Goal: Transaction & Acquisition: Purchase product/service

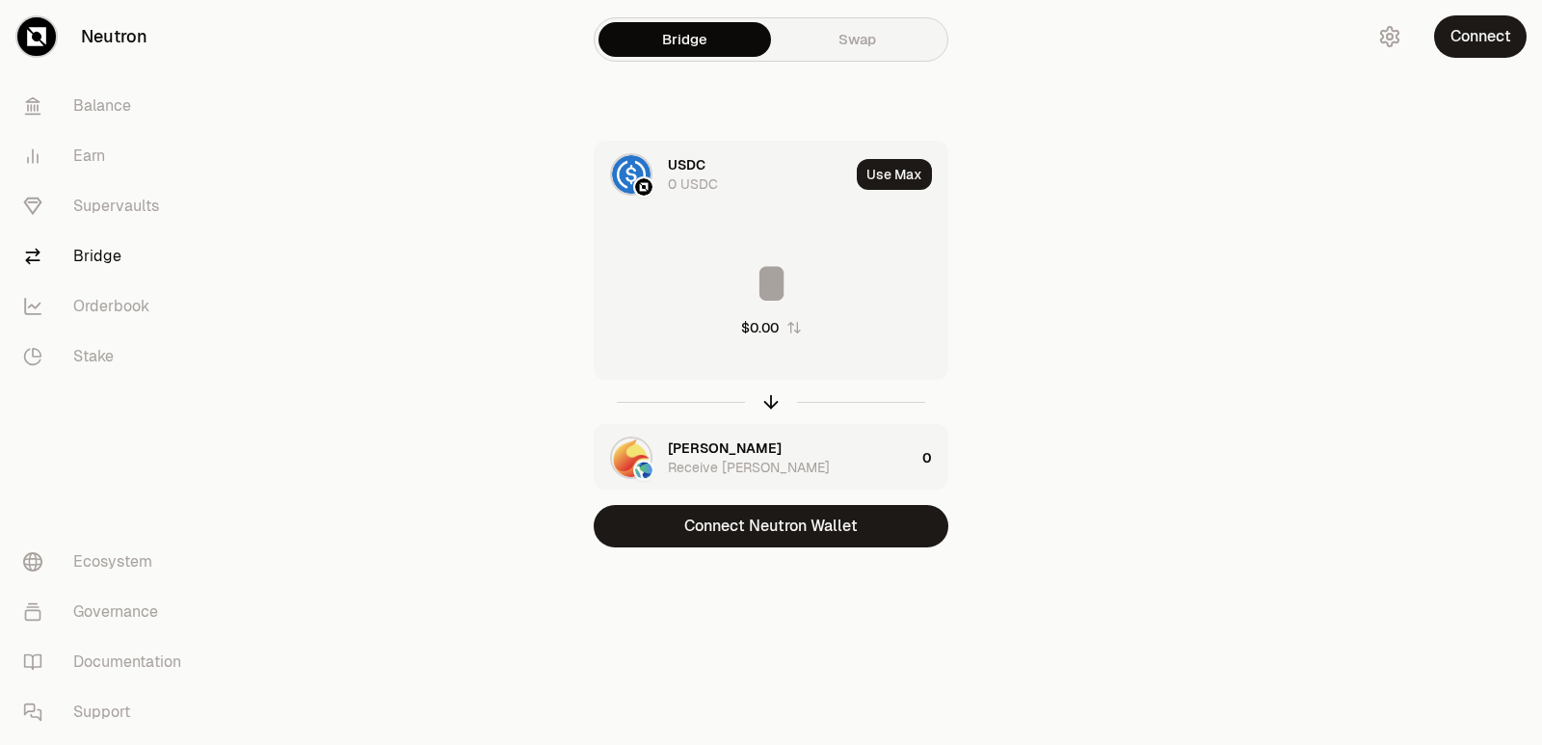
click at [1306, 143] on main "Bridge Swap USDC 0 USDC Use Max $0.00 [PERSON_NAME] Receive [PERSON_NAME] 0 Con…" at bounding box center [879, 312] width 1326 height 625
click at [667, 445] on div "[PERSON_NAME] Receive [PERSON_NAME]" at bounding box center [755, 458] width 320 height 66
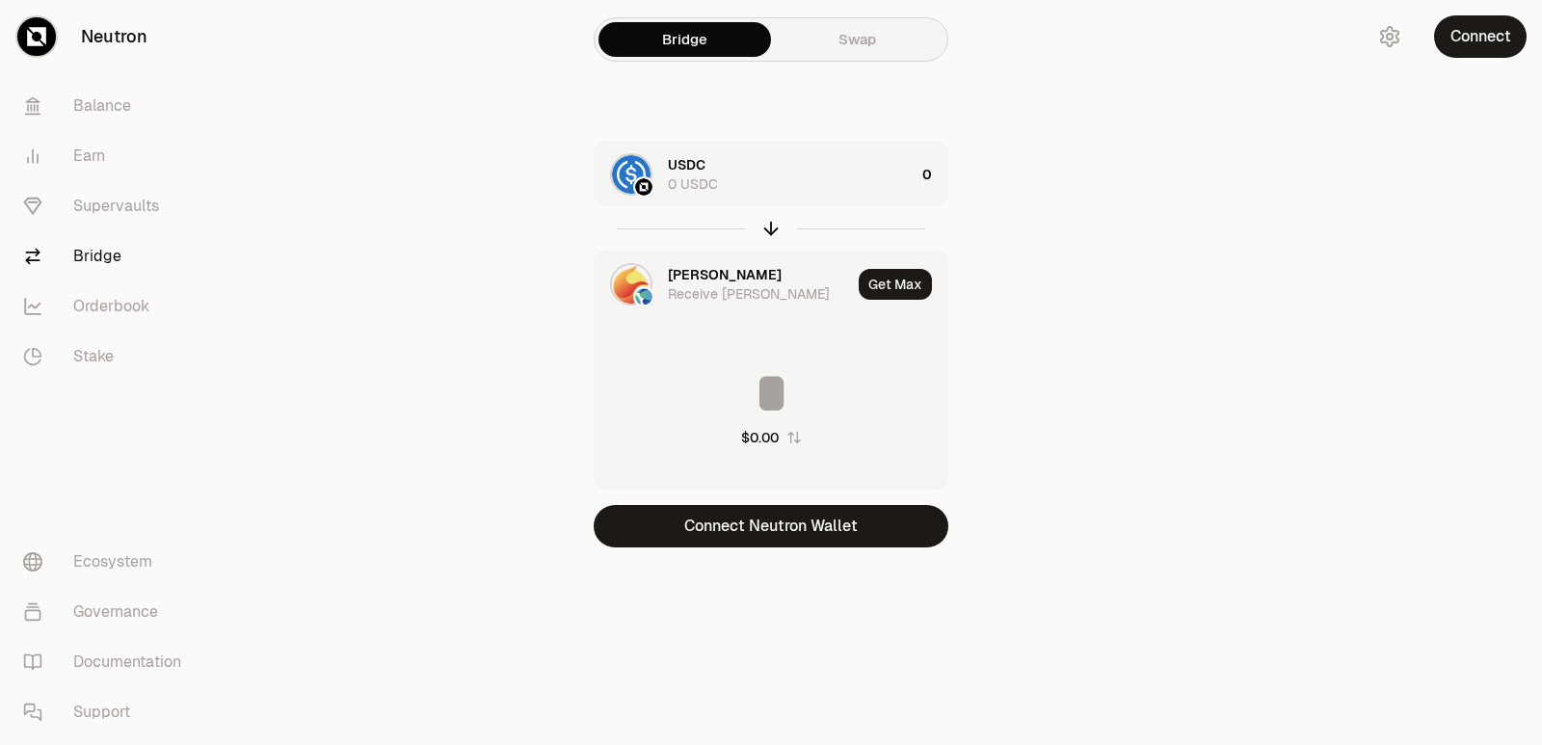
click at [1228, 230] on main "Bridge Swap USDC 0 USDC 0 [PERSON_NAME] Receive [PERSON_NAME] Get Max $0.00 Con…" at bounding box center [879, 312] width 1326 height 625
click at [1430, 393] on div at bounding box center [1434, 312] width 216 height 625
click at [691, 276] on div "[PERSON_NAME]" at bounding box center [725, 274] width 114 height 19
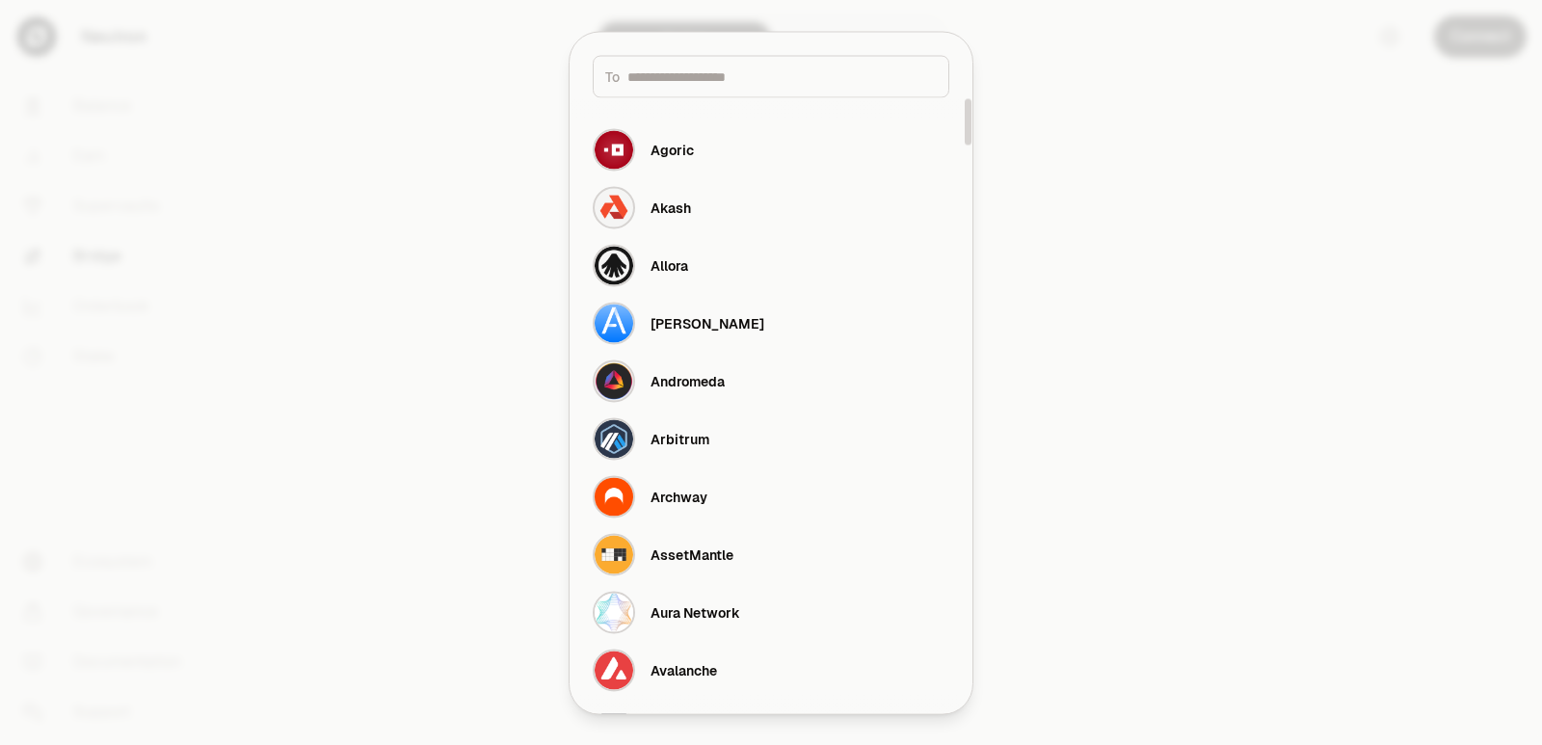
click at [700, 67] on input at bounding box center [781, 76] width 309 height 19
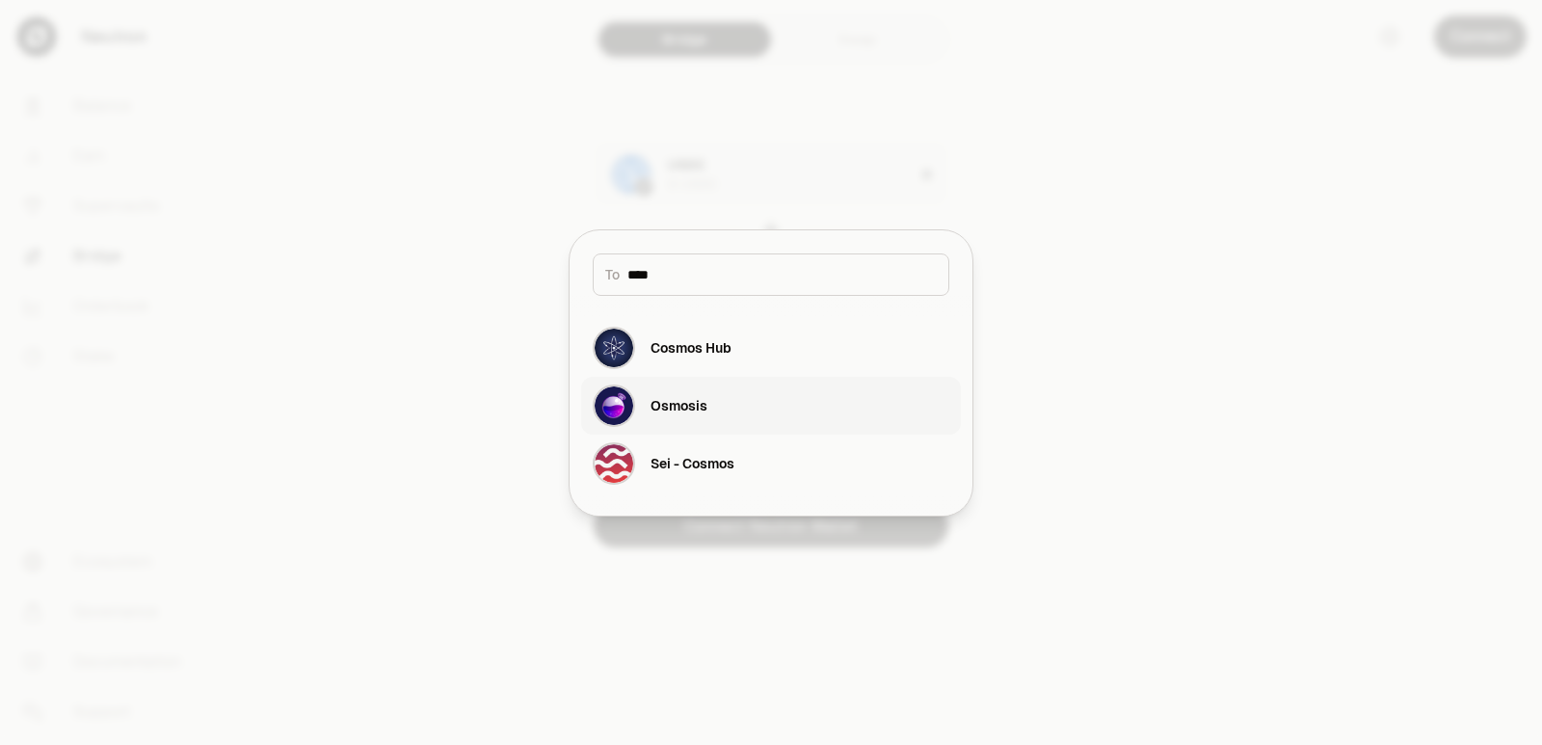
type input "****"
click at [706, 414] on div "Osmosis" at bounding box center [679, 405] width 57 height 19
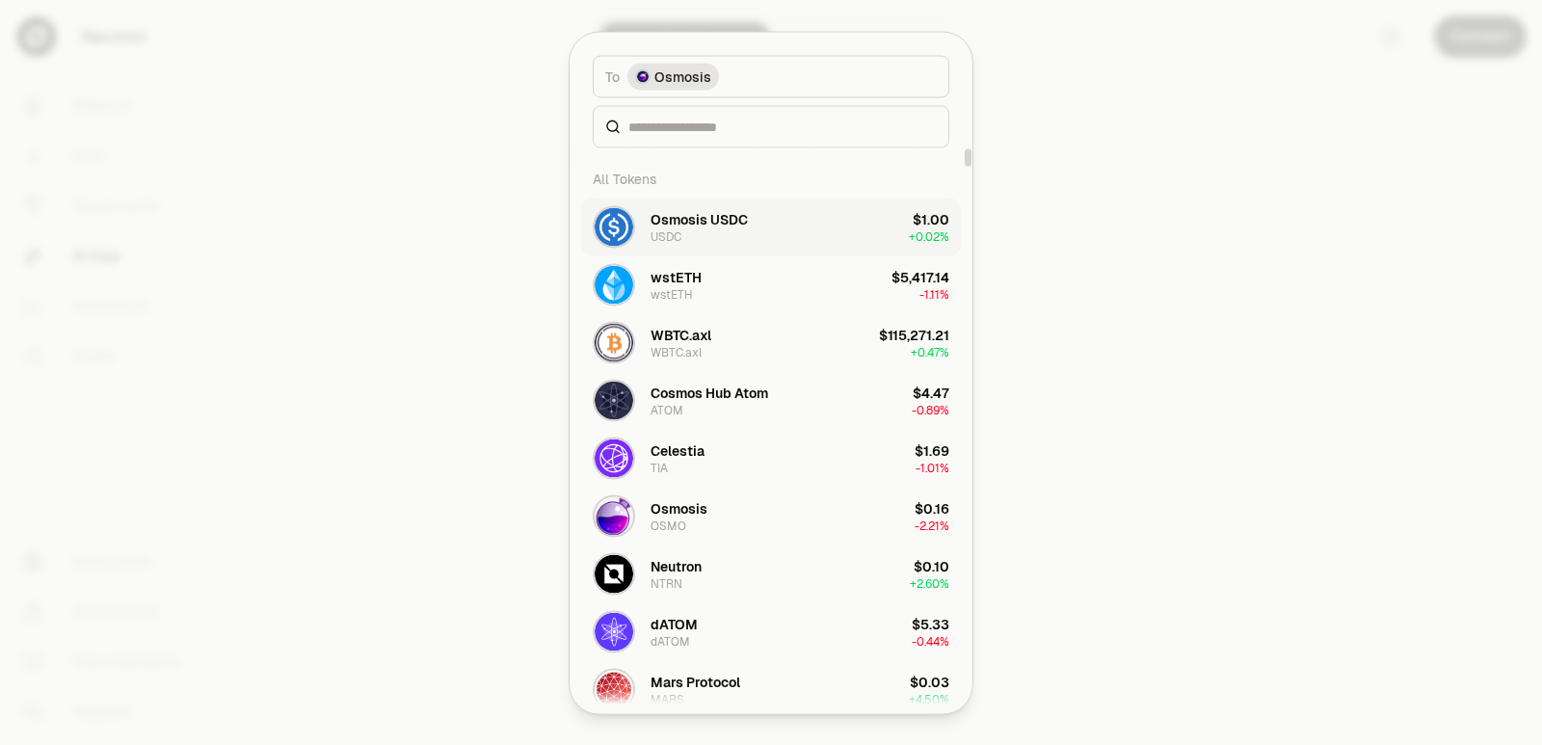
click at [696, 212] on div "Osmosis USDC" at bounding box center [699, 218] width 97 height 19
drag, startPoint x: 1284, startPoint y: 276, endPoint x: 1274, endPoint y: 277, distance: 9.7
click at [1285, 276] on div at bounding box center [771, 372] width 1542 height 745
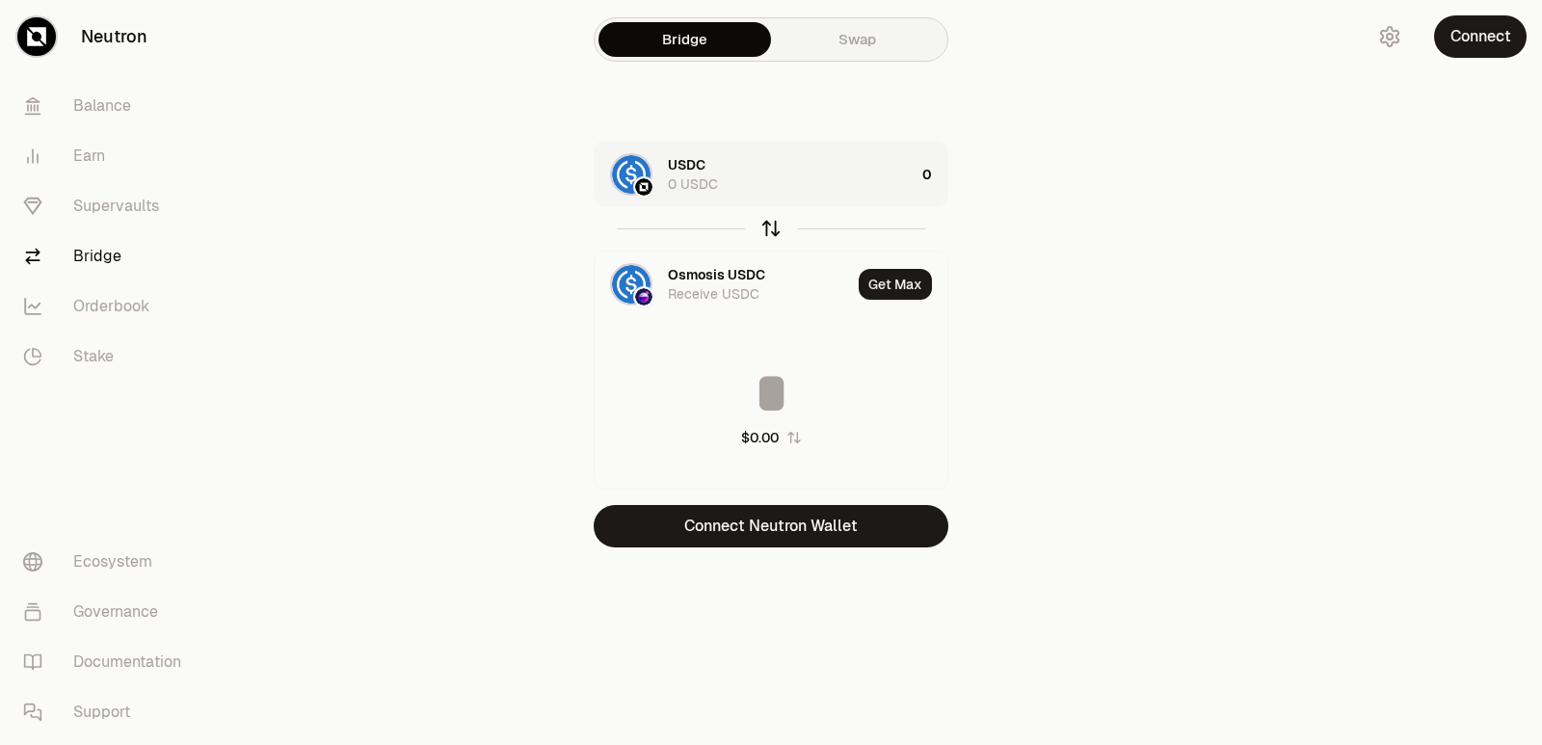
click at [770, 230] on icon "button" at bounding box center [770, 228] width 21 height 21
click at [705, 269] on div "USDC" at bounding box center [687, 274] width 38 height 19
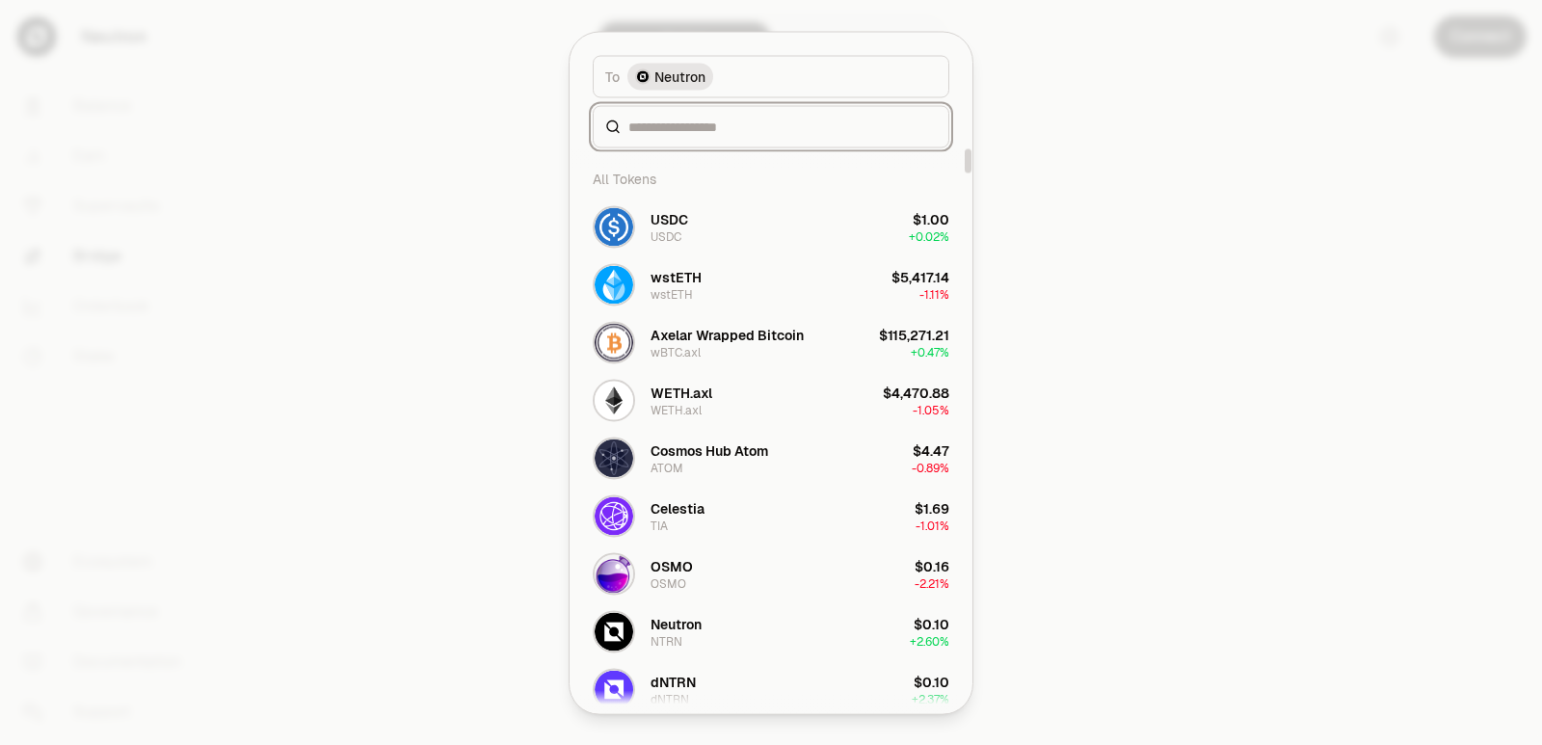
click at [702, 125] on input at bounding box center [782, 126] width 308 height 19
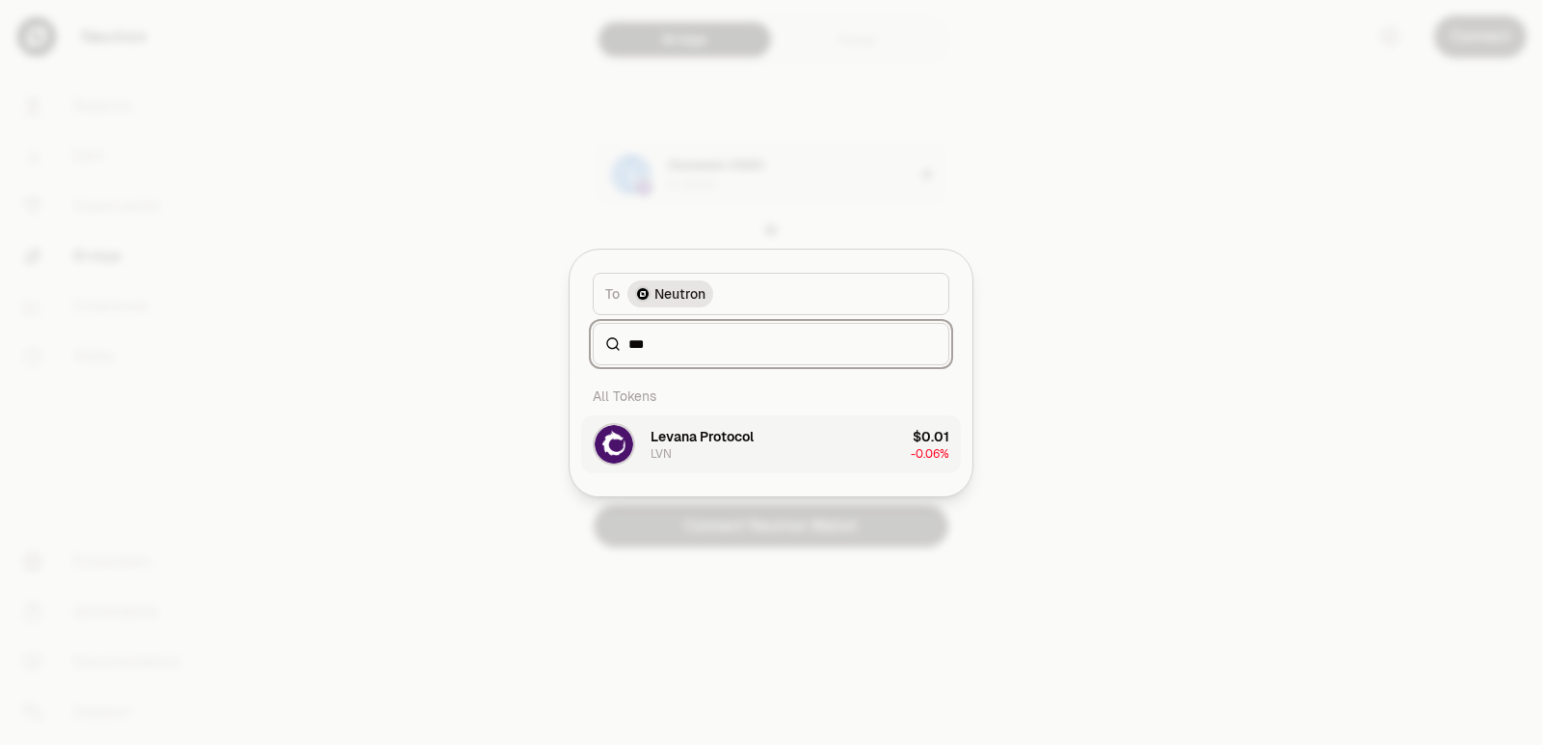
type input "***"
click at [704, 442] on div "Levana Protocol" at bounding box center [702, 436] width 103 height 19
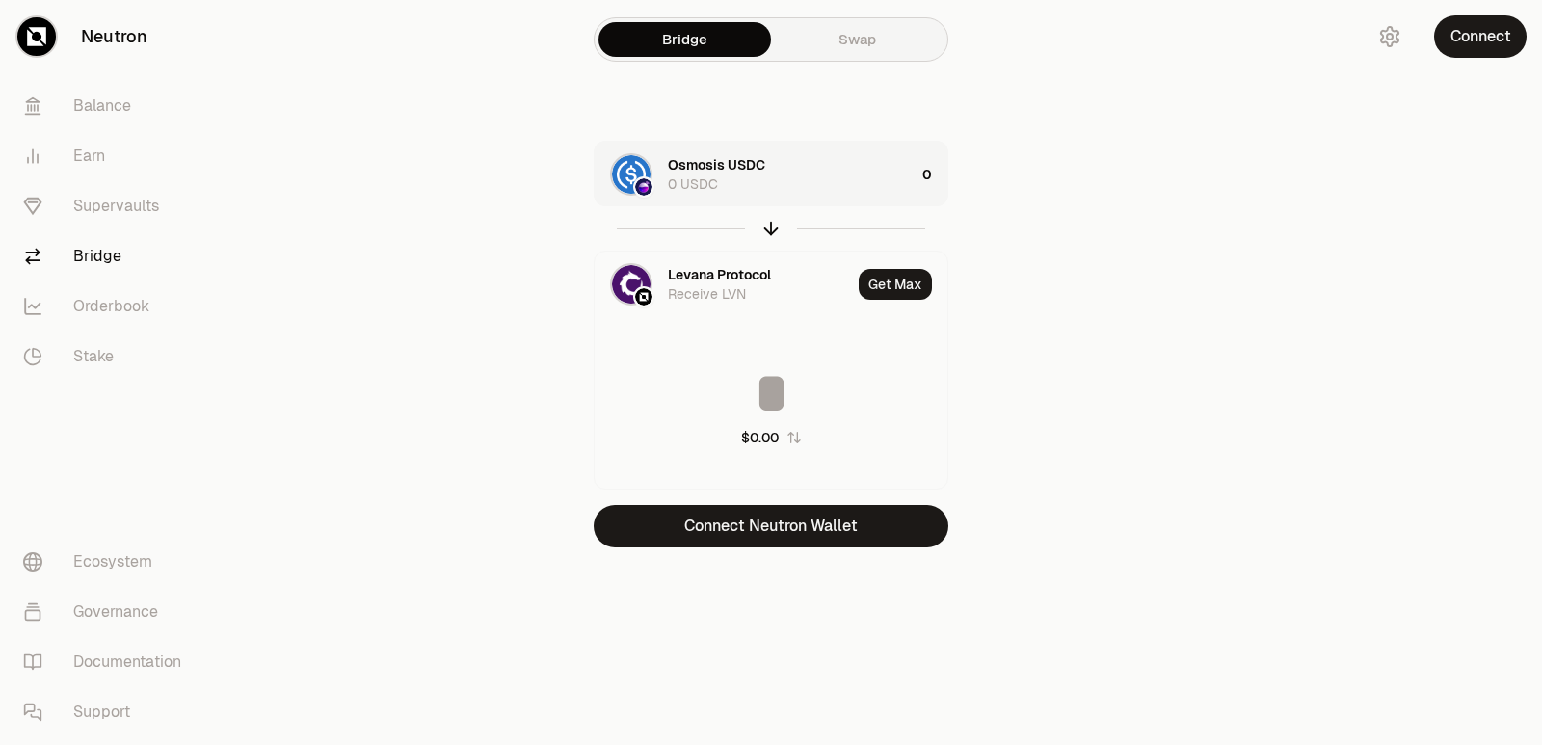
click at [821, 162] on div "Osmosis USDC 0 USDC" at bounding box center [791, 174] width 247 height 39
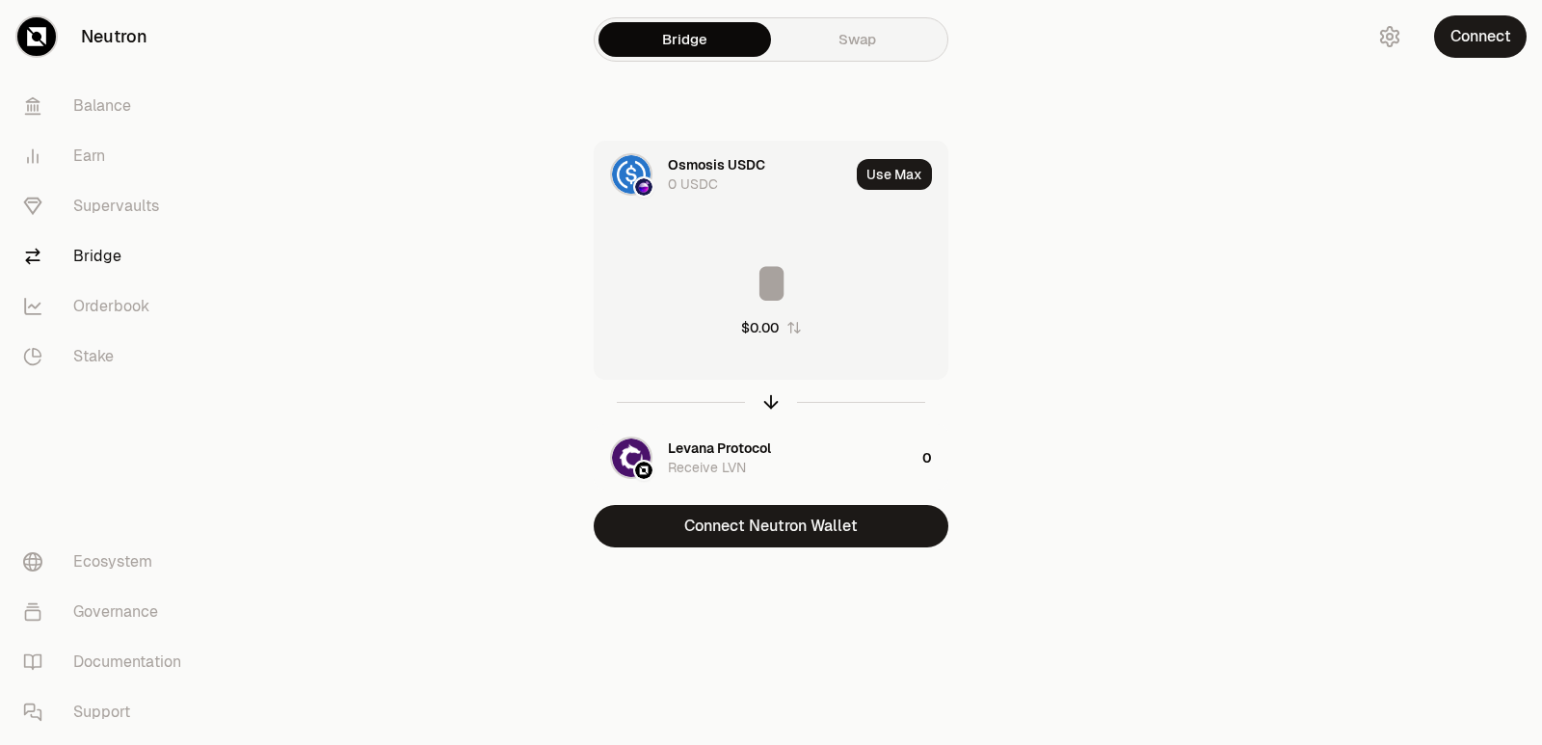
click at [769, 256] on input at bounding box center [771, 283] width 353 height 58
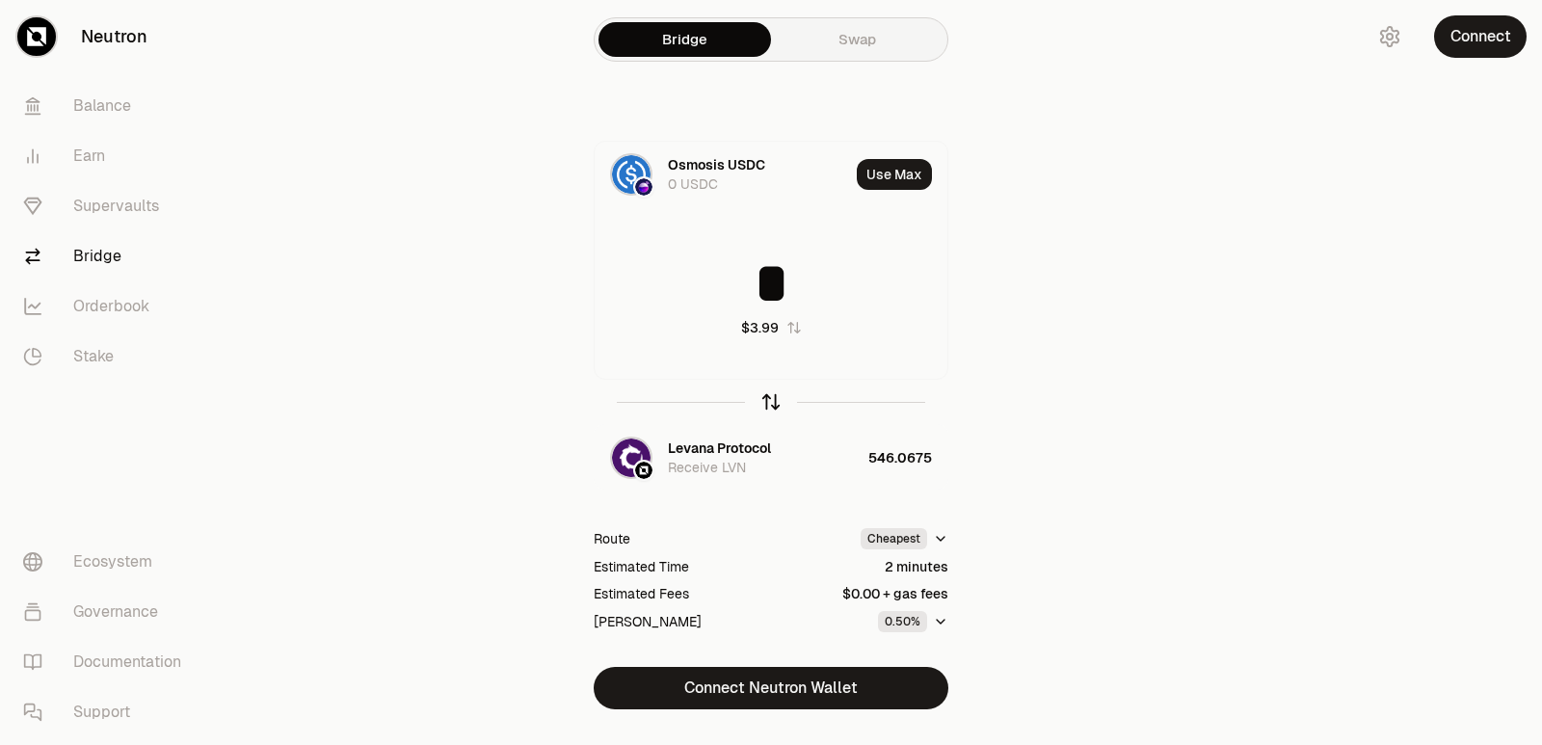
type input "*"
click at [764, 397] on icon "button" at bounding box center [770, 401] width 21 height 21
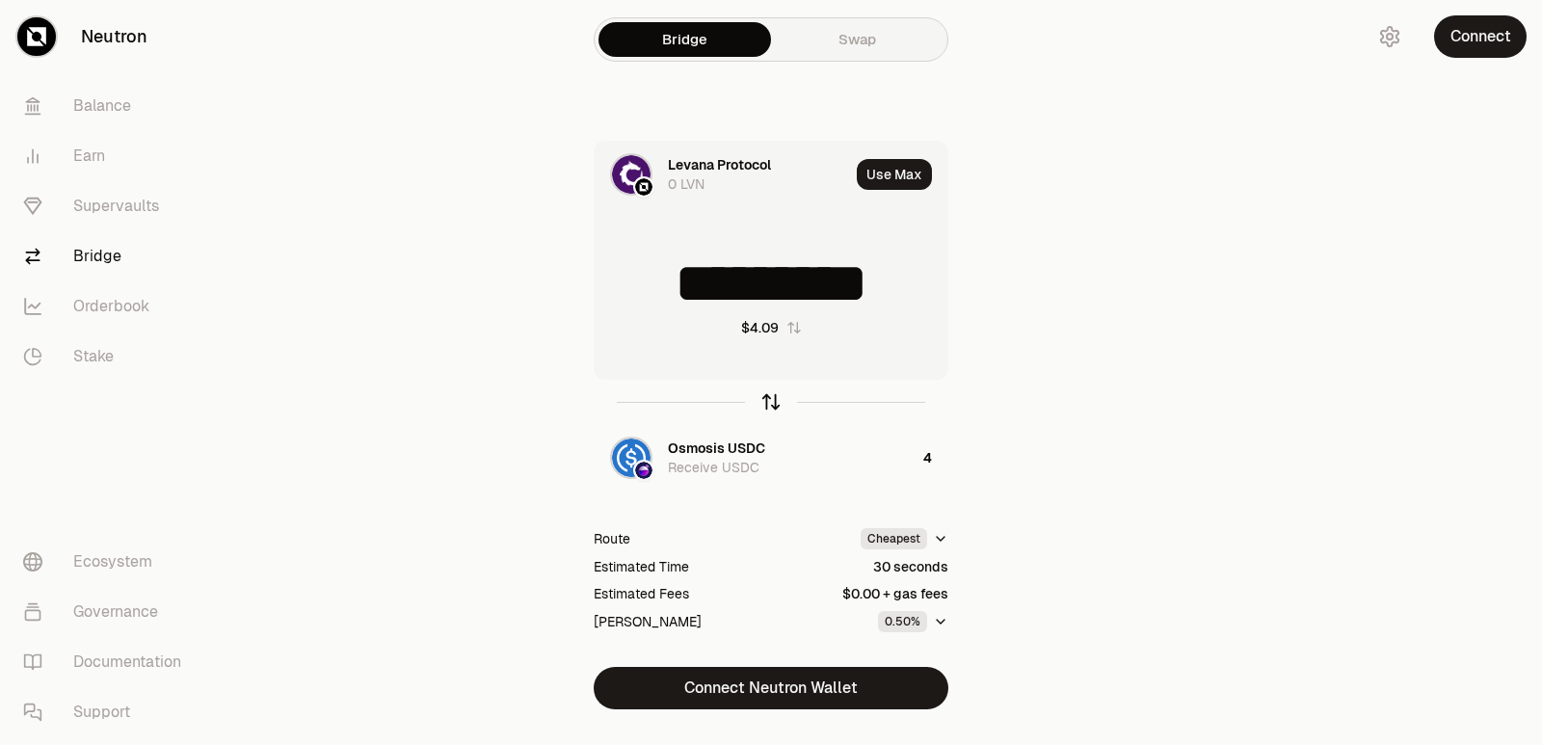
click at [763, 397] on icon "button" at bounding box center [770, 401] width 21 height 21
type input "*"
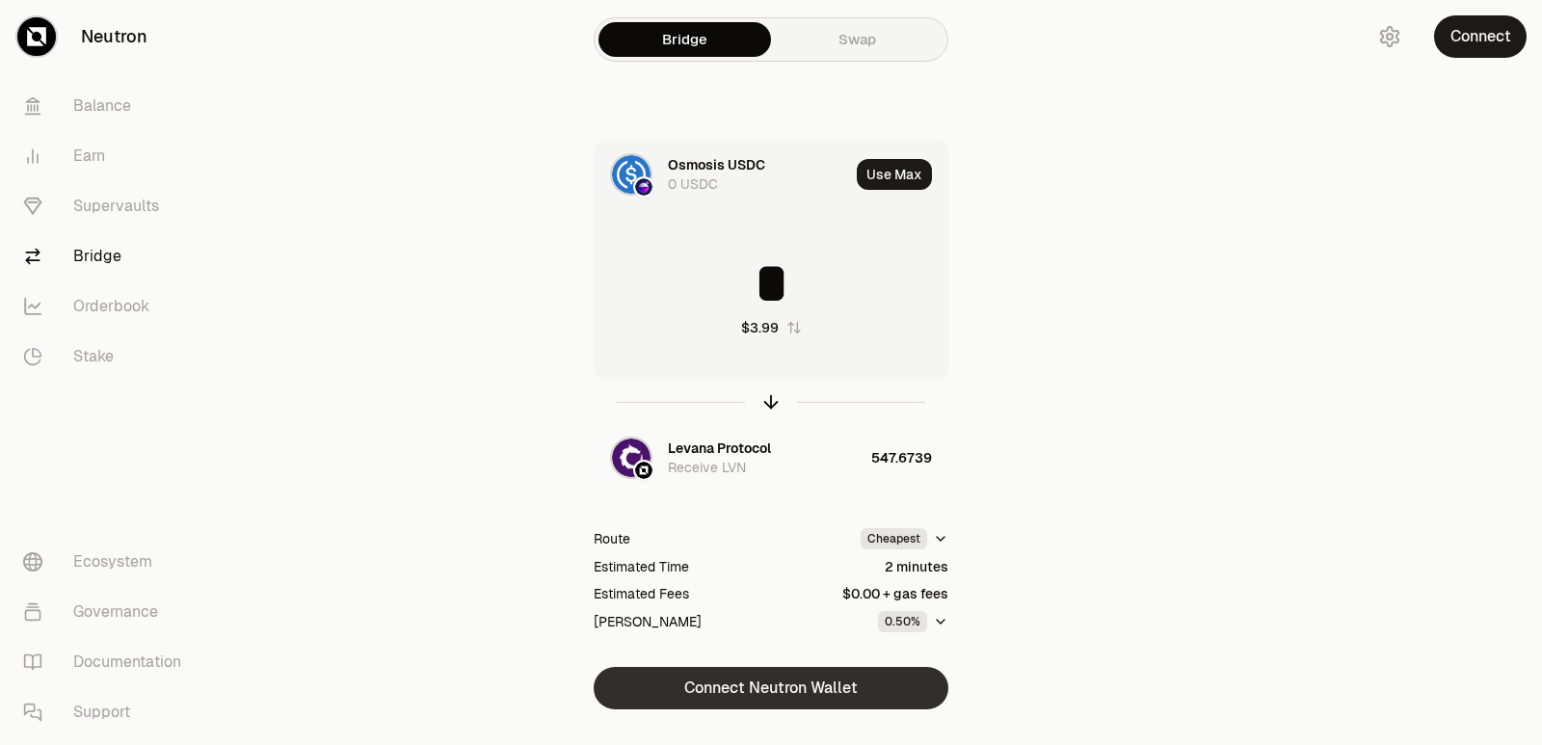
click at [717, 687] on button "Connect Neutron Wallet" at bounding box center [771, 688] width 355 height 42
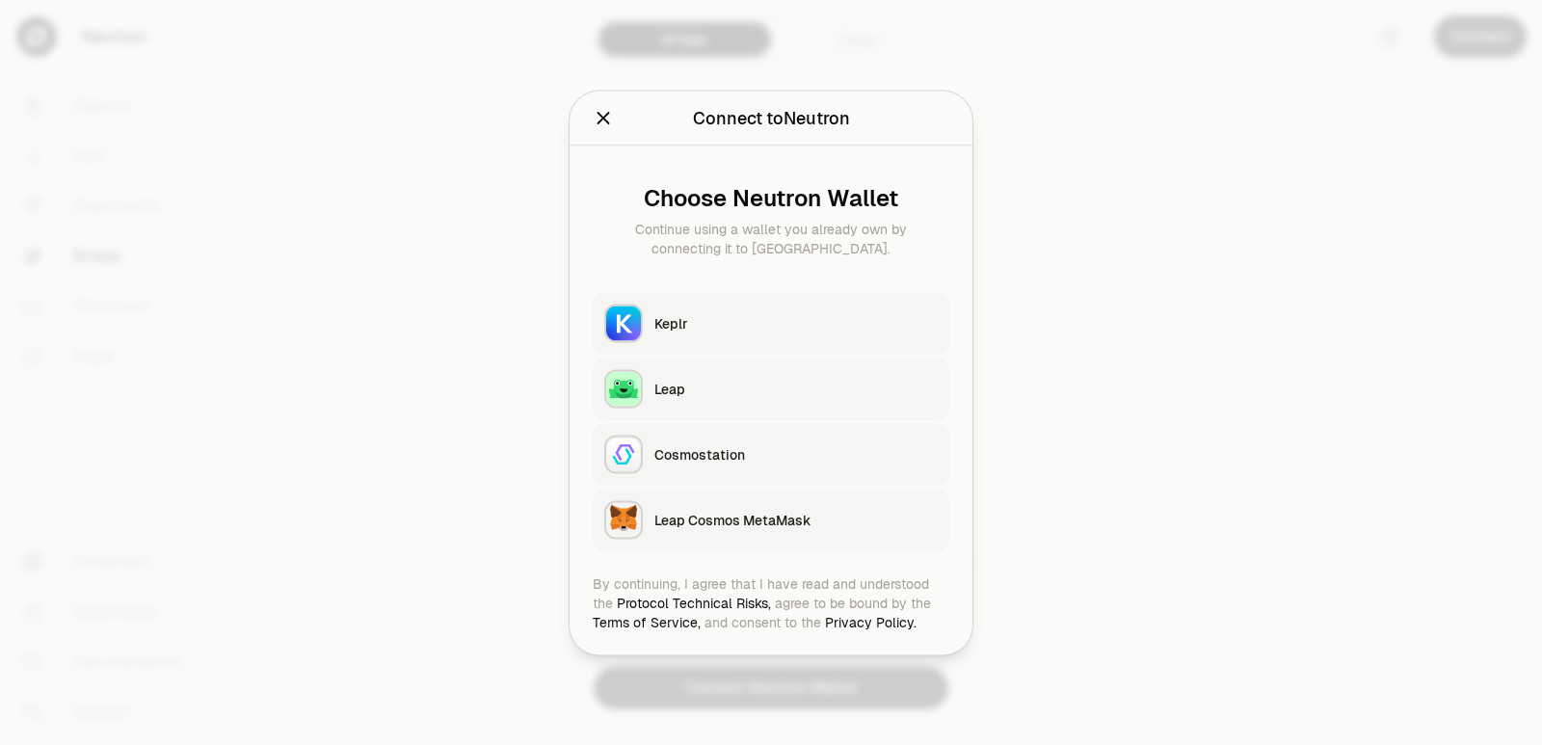
click at [711, 329] on div "Keplr" at bounding box center [795, 322] width 283 height 19
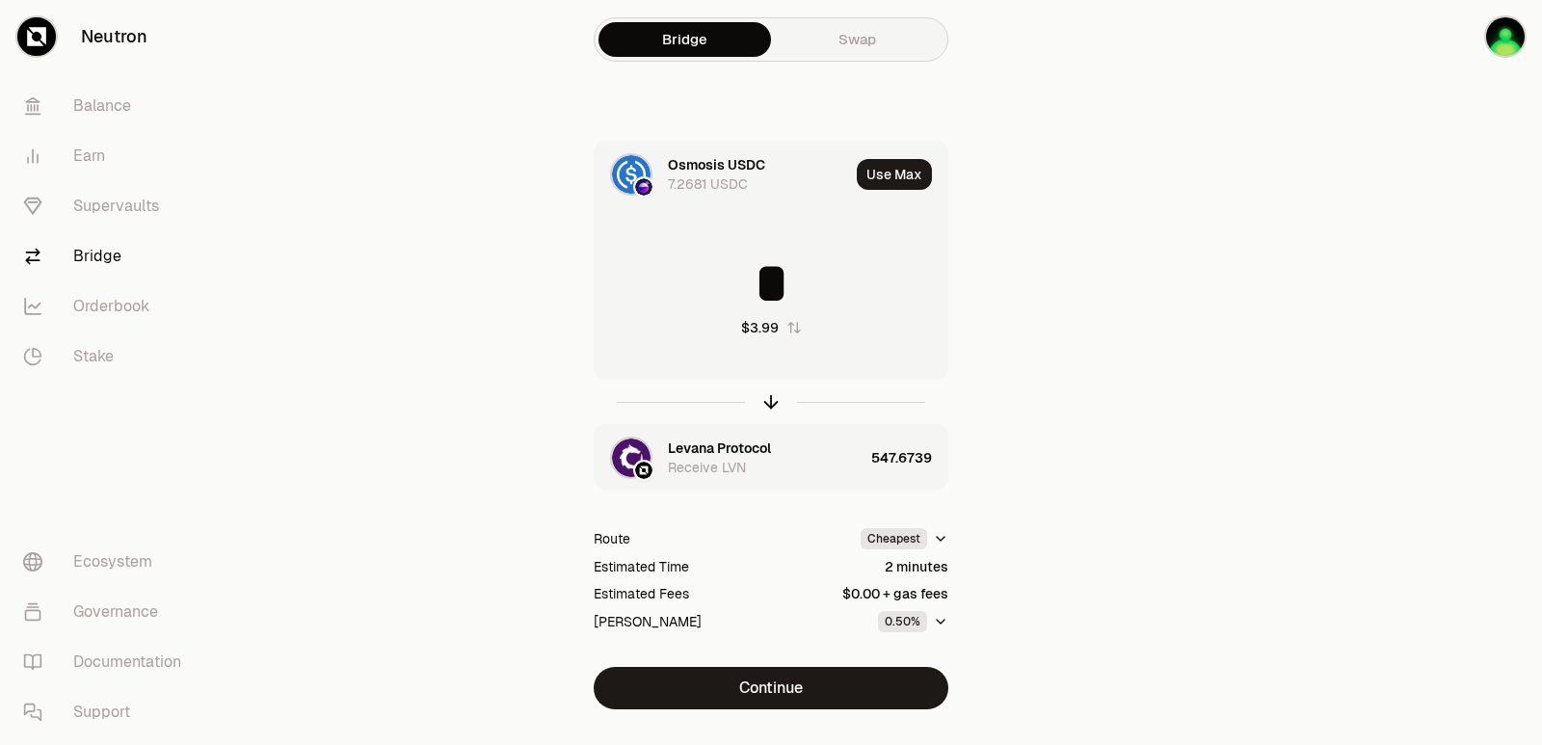
click at [719, 442] on div "Levana Protocol" at bounding box center [719, 448] width 103 height 19
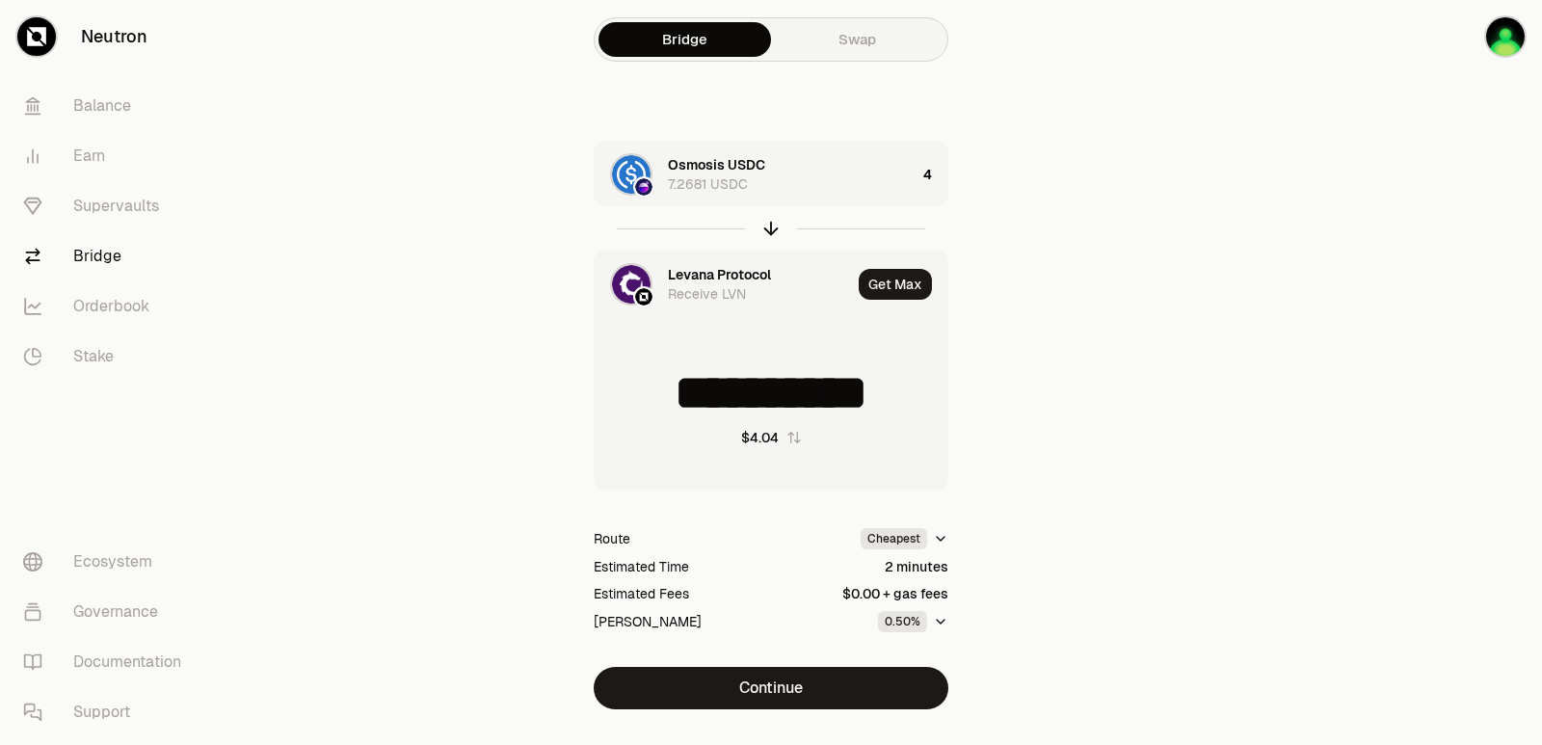
click at [694, 262] on div "Levana Protocol Receive LVN" at bounding box center [723, 285] width 256 height 66
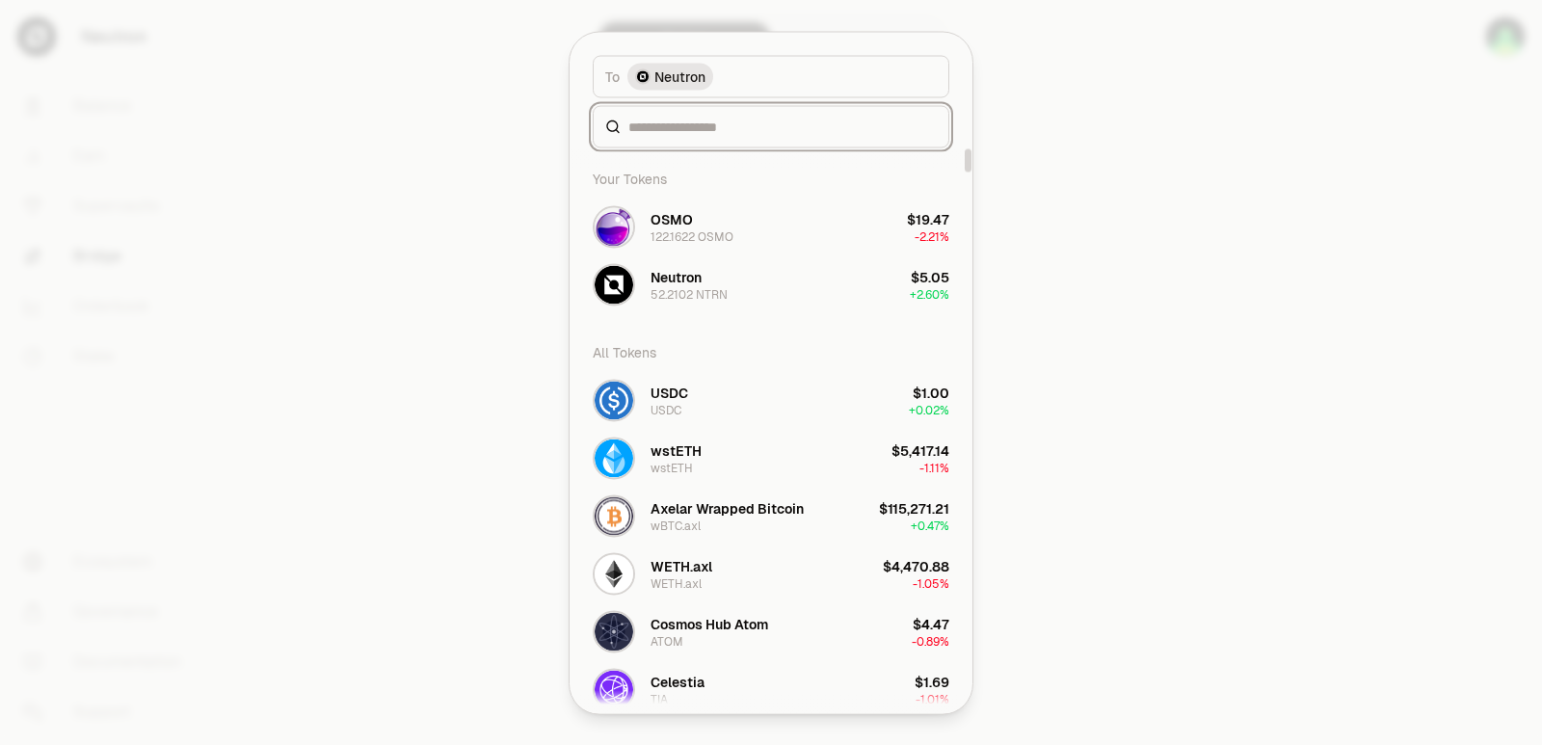
click at [713, 132] on input at bounding box center [782, 126] width 308 height 19
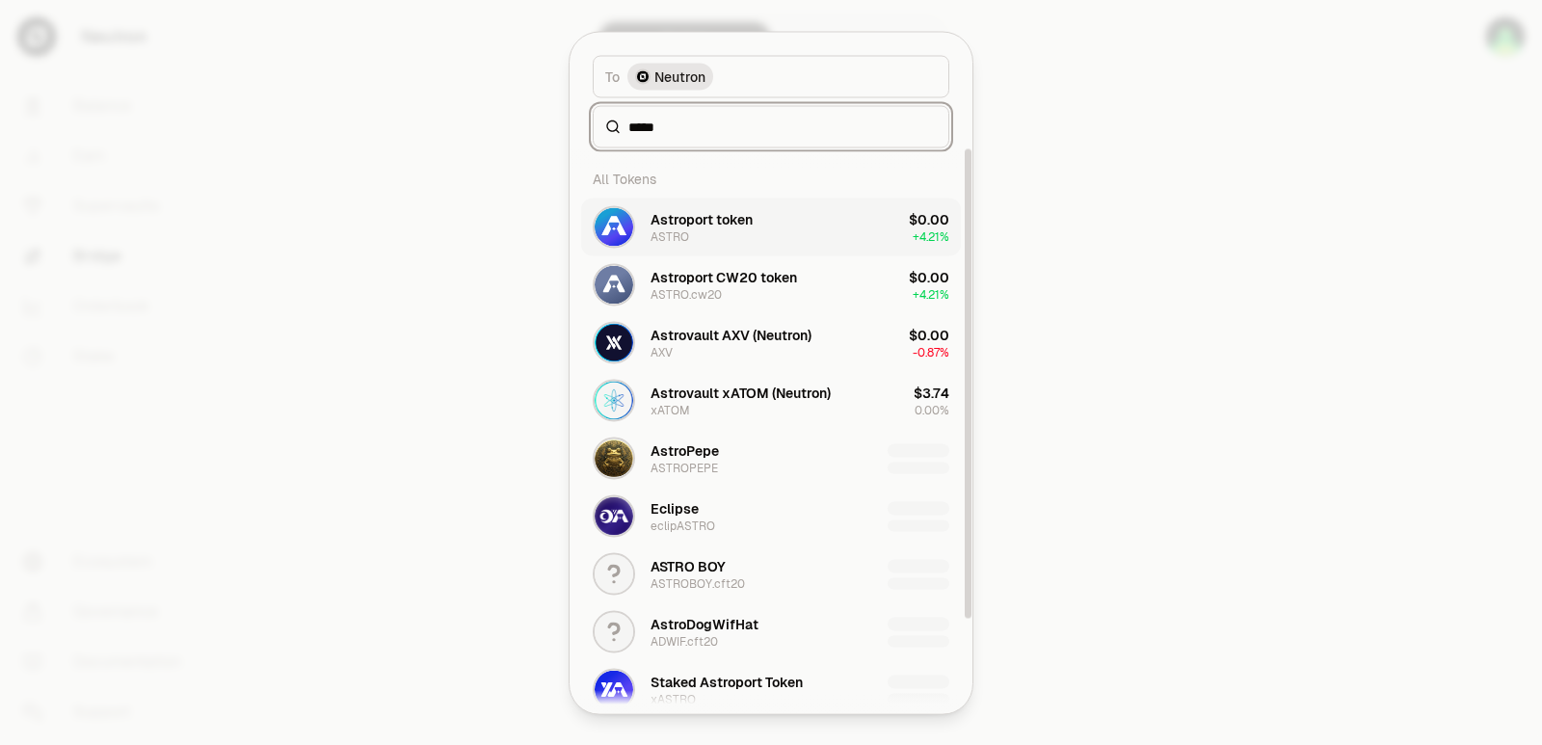
type input "*****"
click at [723, 227] on div "Astroport token" at bounding box center [702, 218] width 102 height 19
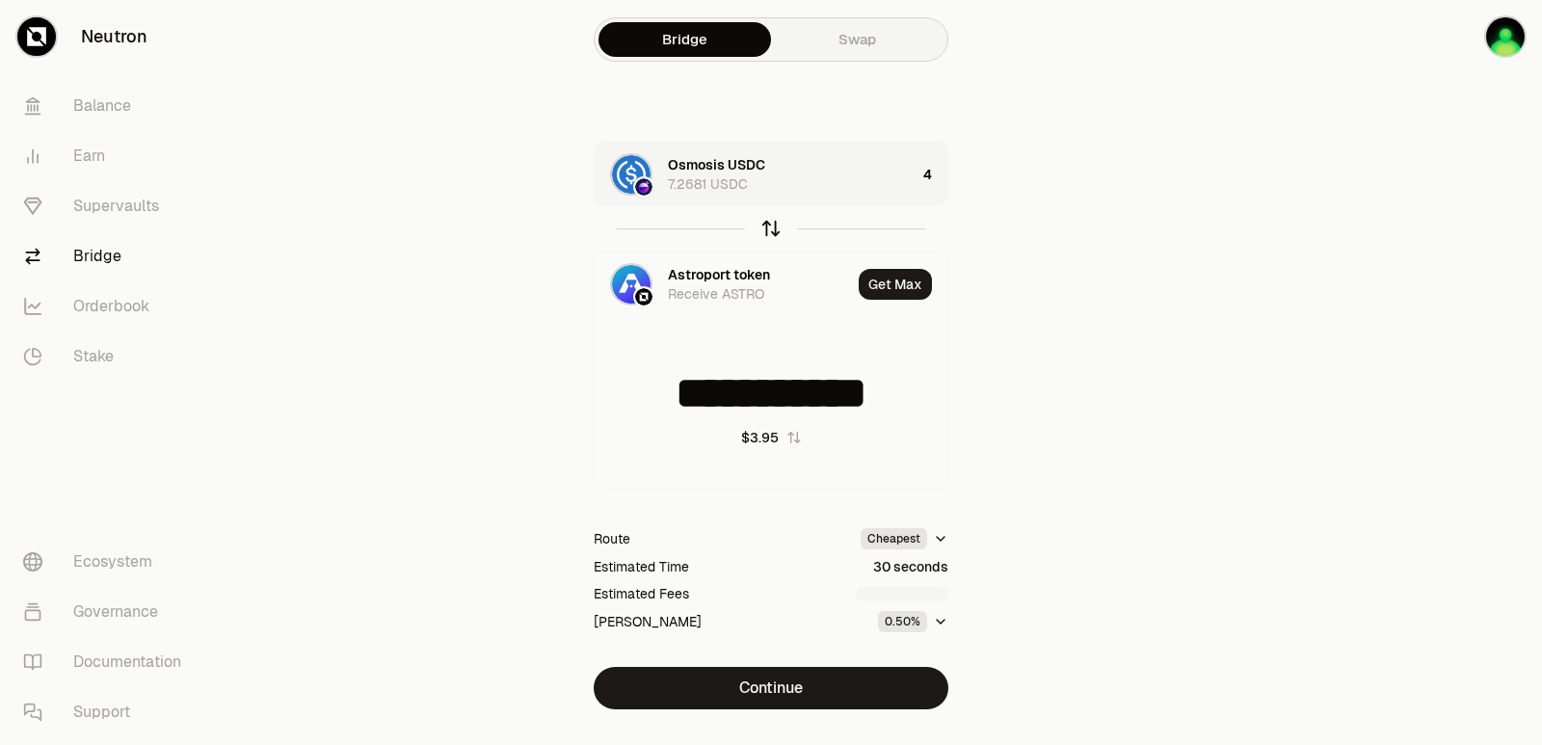
click at [767, 231] on icon "button" at bounding box center [770, 228] width 21 height 21
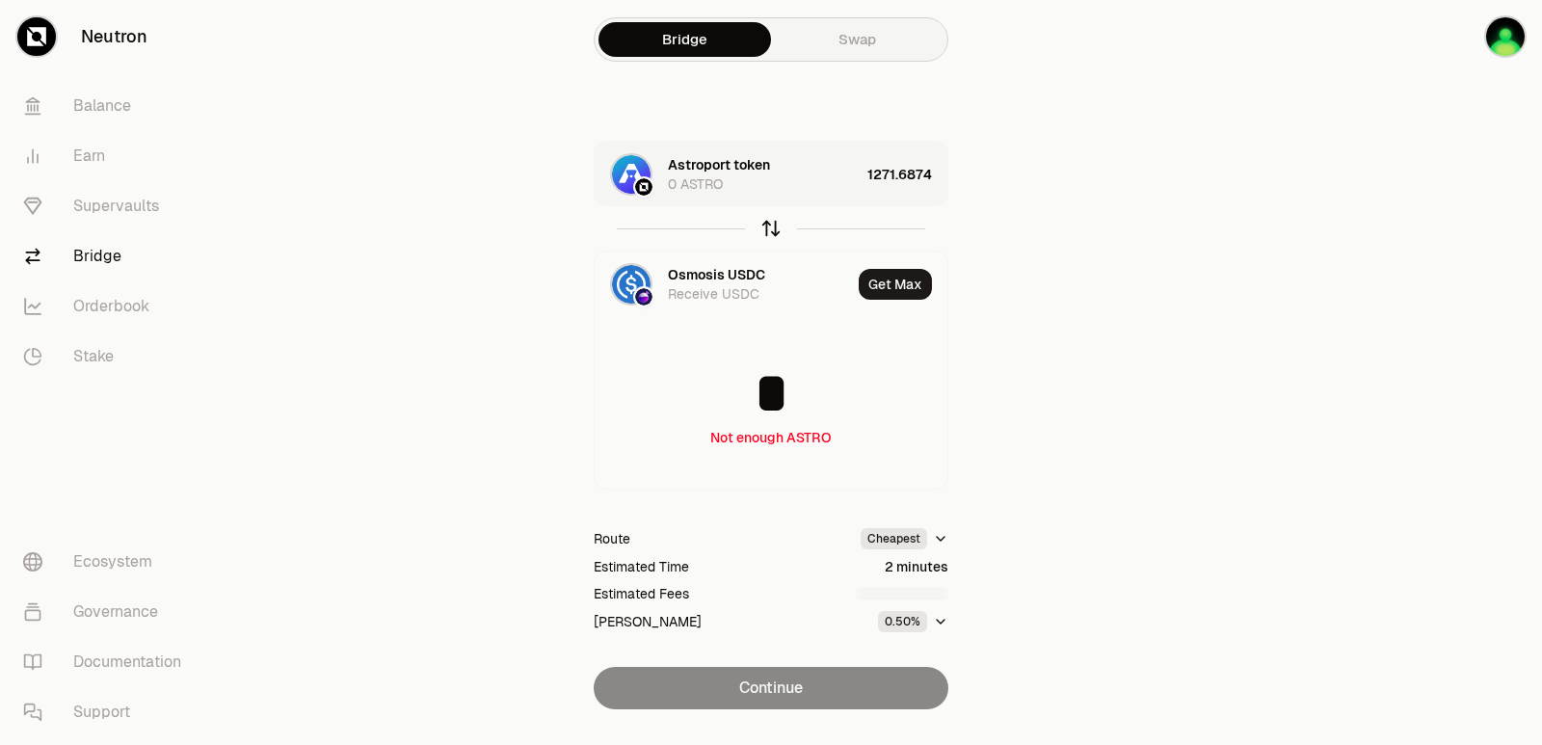
click at [767, 232] on icon "button" at bounding box center [770, 228] width 21 height 21
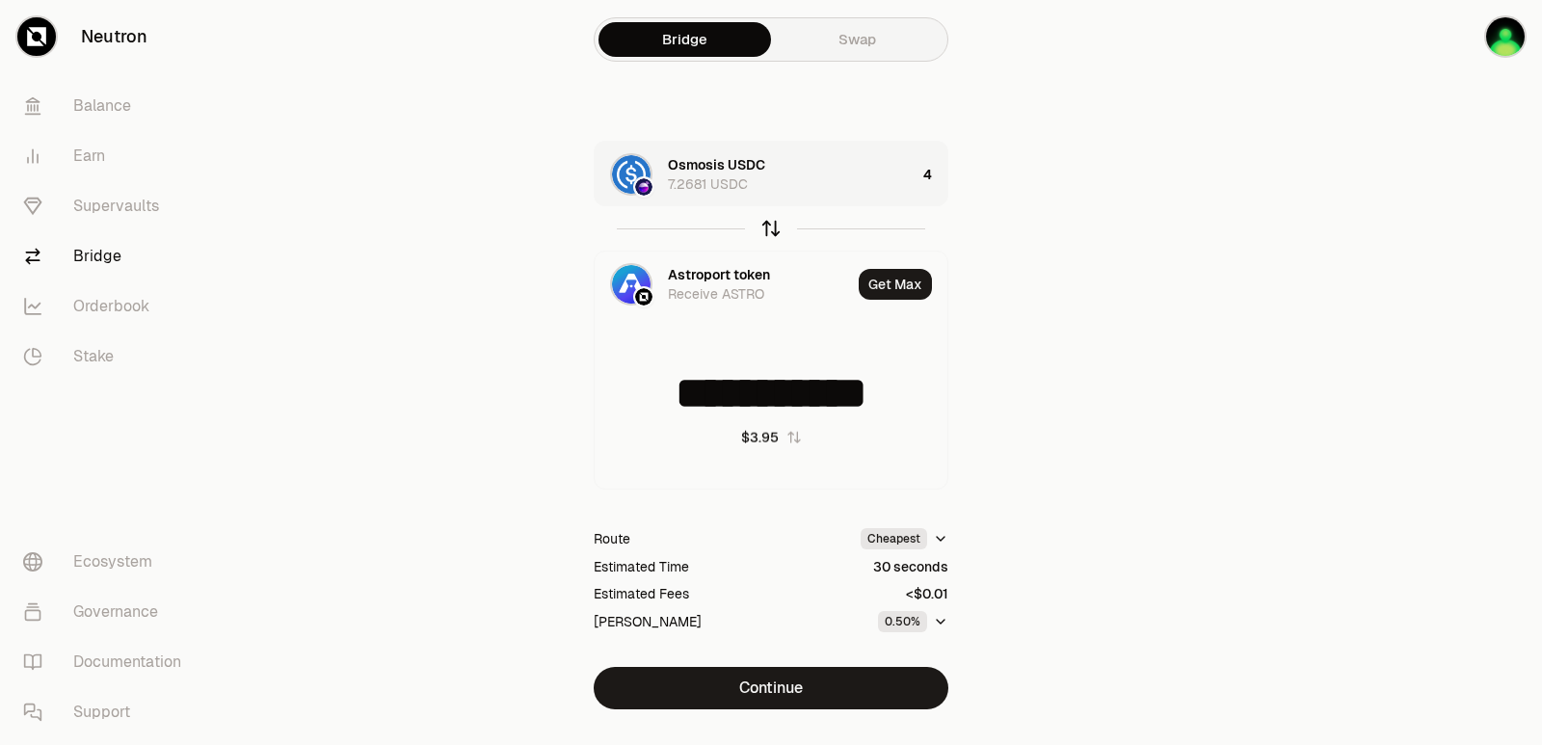
click at [767, 232] on icon "button" at bounding box center [770, 228] width 21 height 21
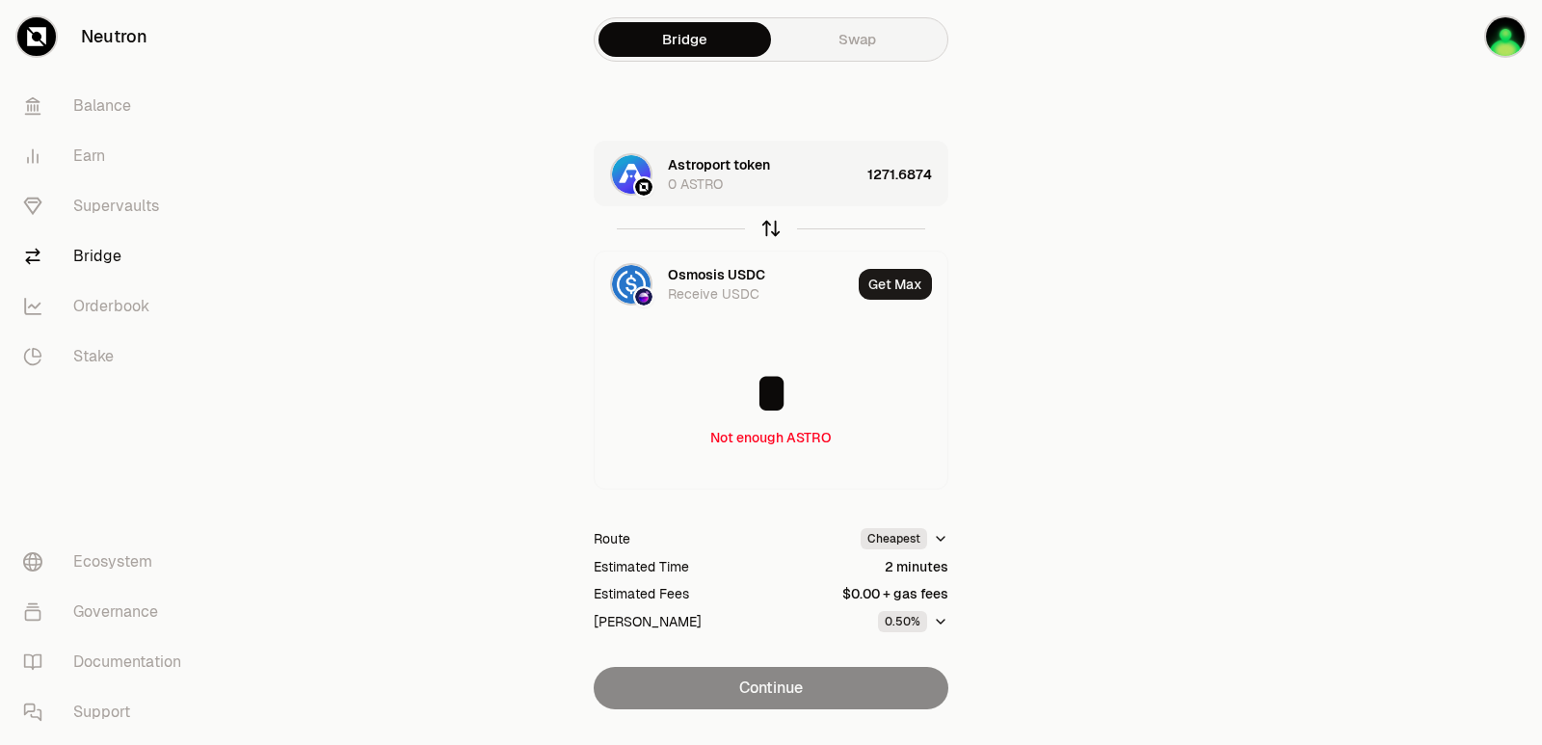
click at [767, 231] on icon "button" at bounding box center [770, 228] width 21 height 21
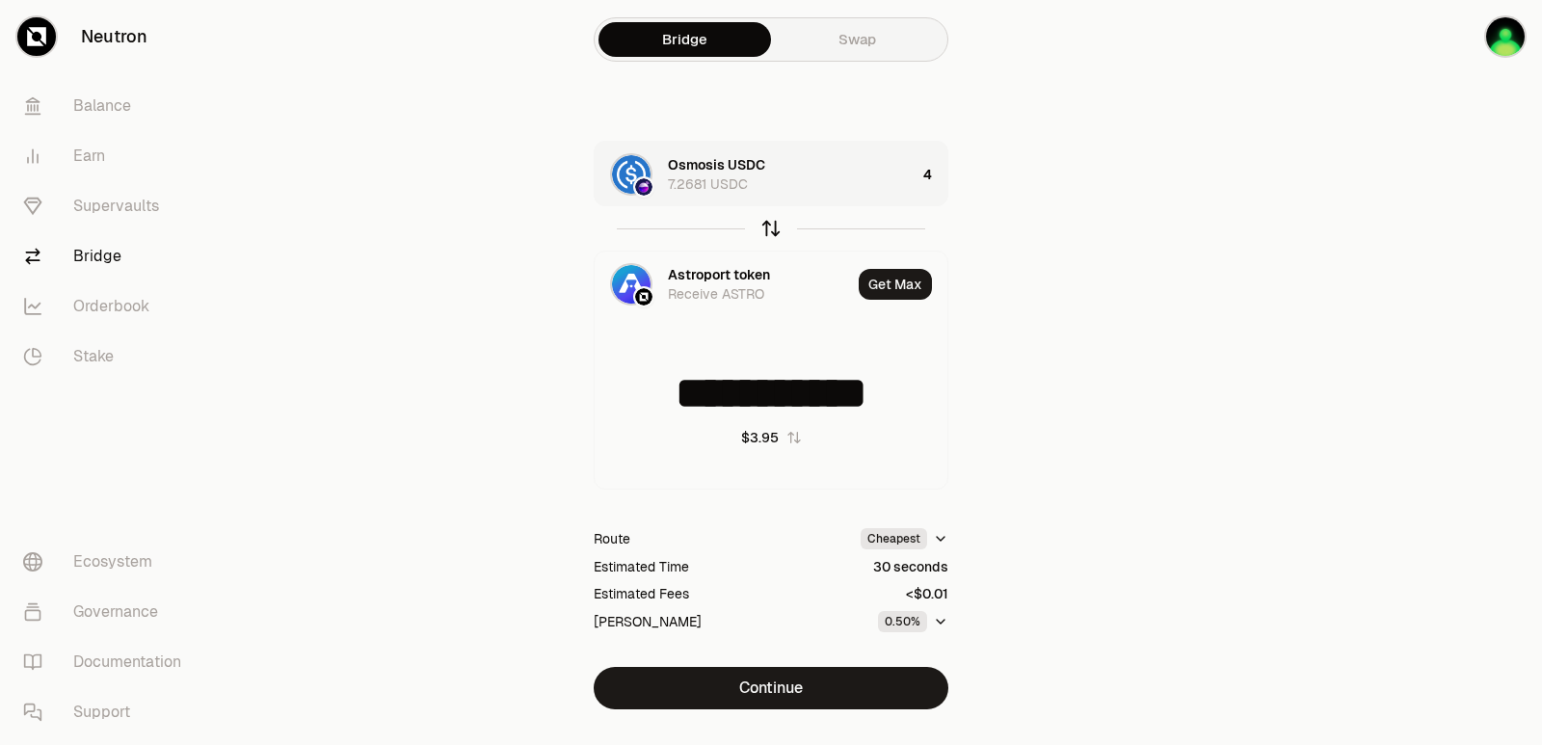
click at [776, 229] on icon "button" at bounding box center [770, 228] width 21 height 21
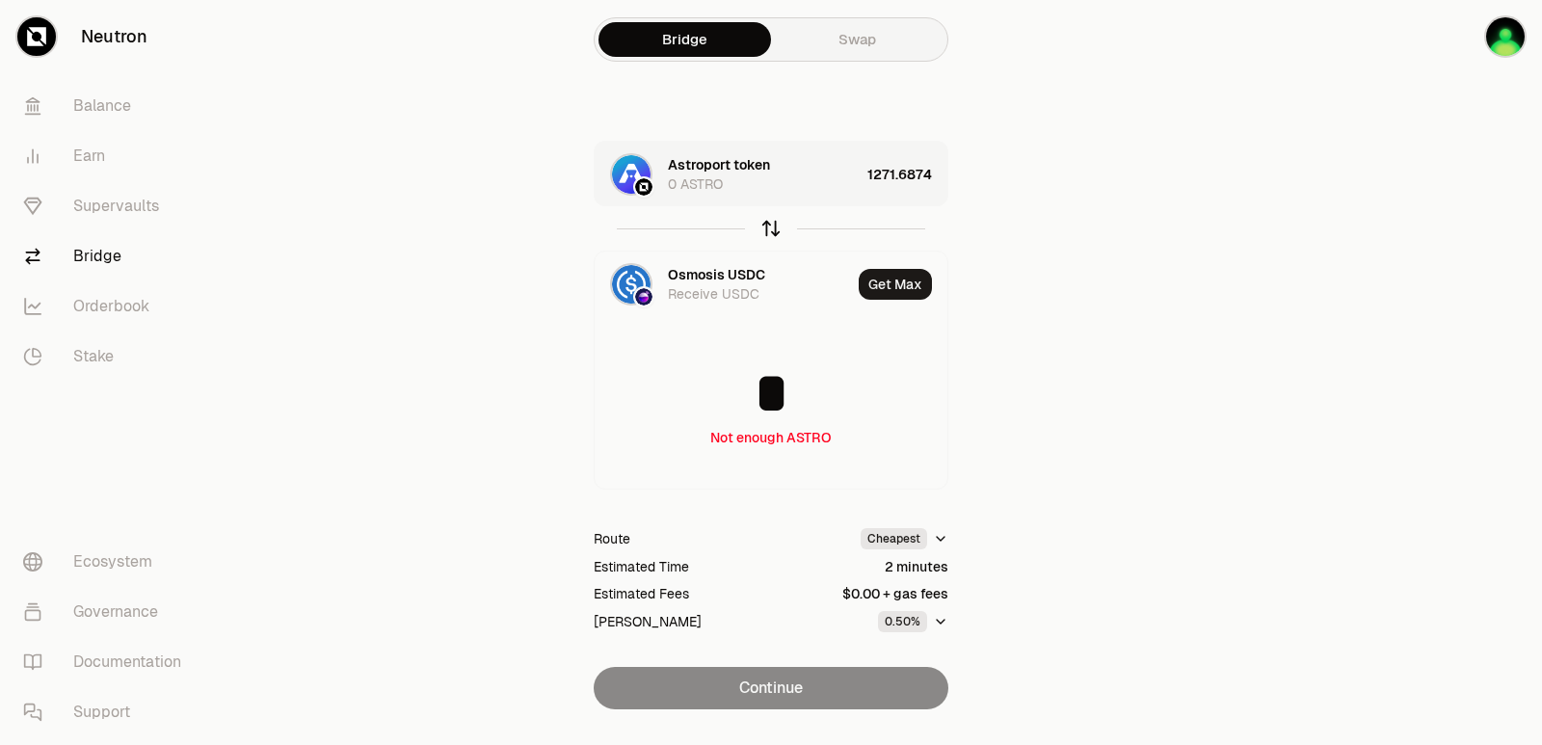
click at [778, 218] on icon "button" at bounding box center [770, 228] width 21 height 21
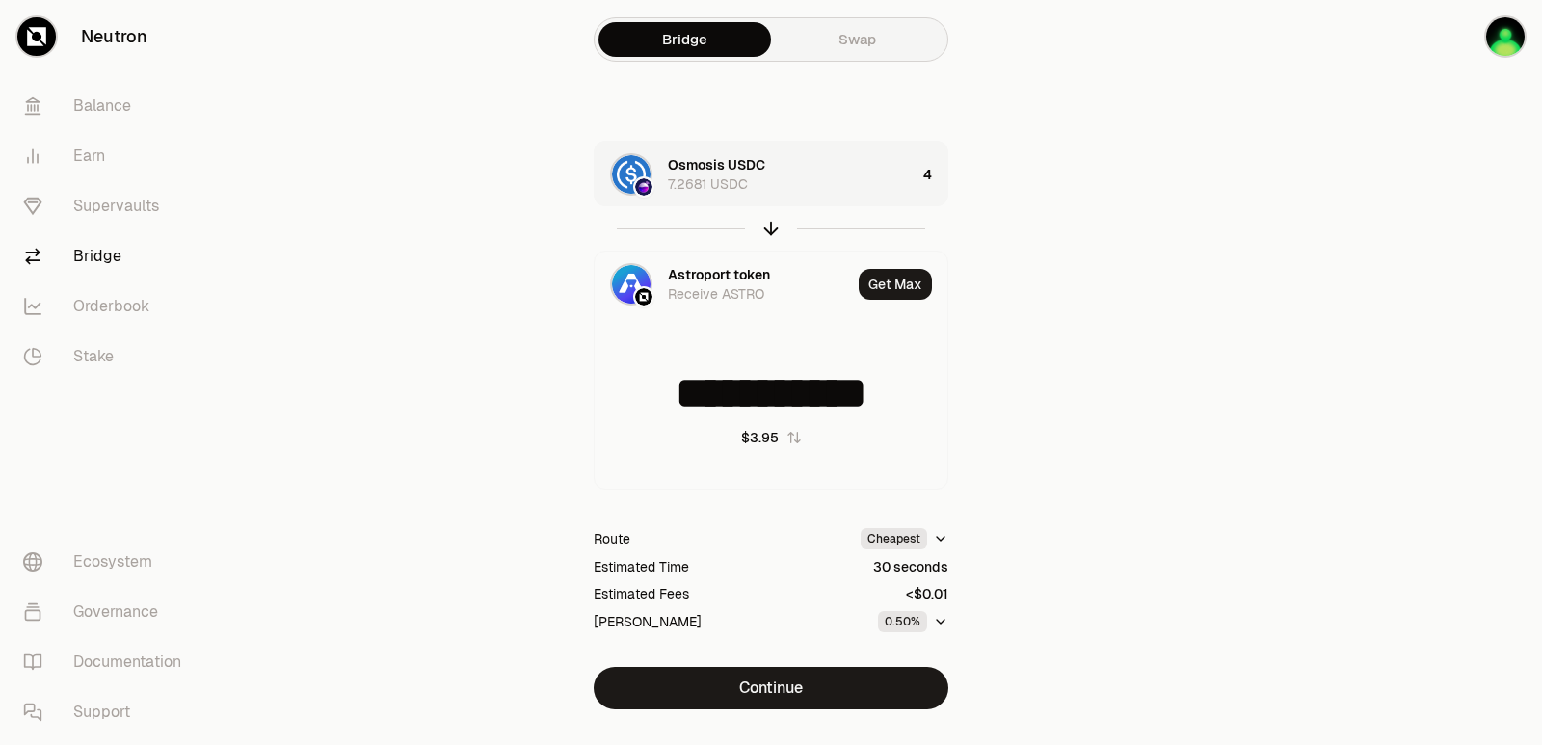
drag, startPoint x: 778, startPoint y: 218, endPoint x: 786, endPoint y: 209, distance: 11.6
click at [777, 218] on icon "button" at bounding box center [770, 228] width 21 height 21
type input "*"
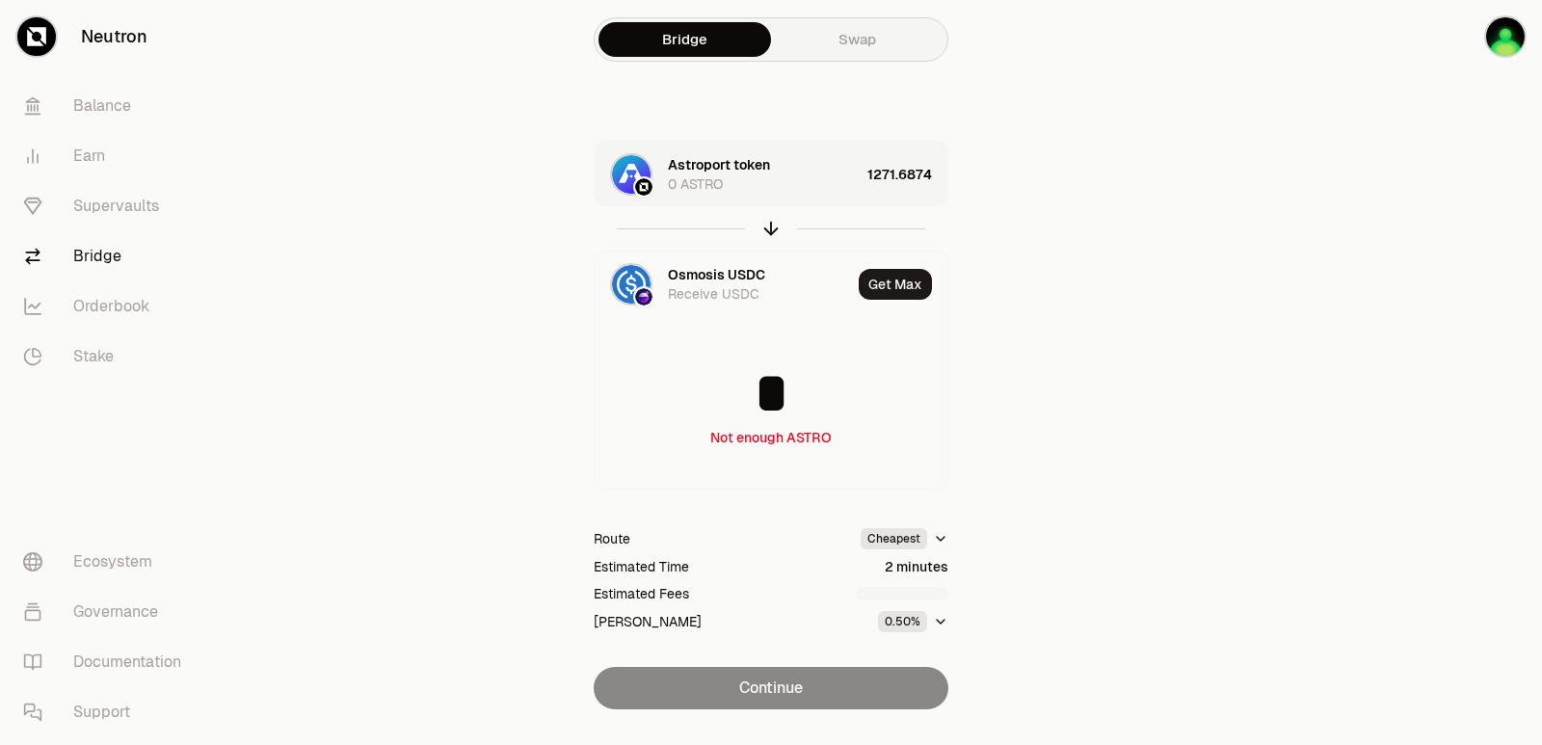
click at [833, 169] on div "Astroport token 0 ASTRO" at bounding box center [764, 174] width 192 height 39
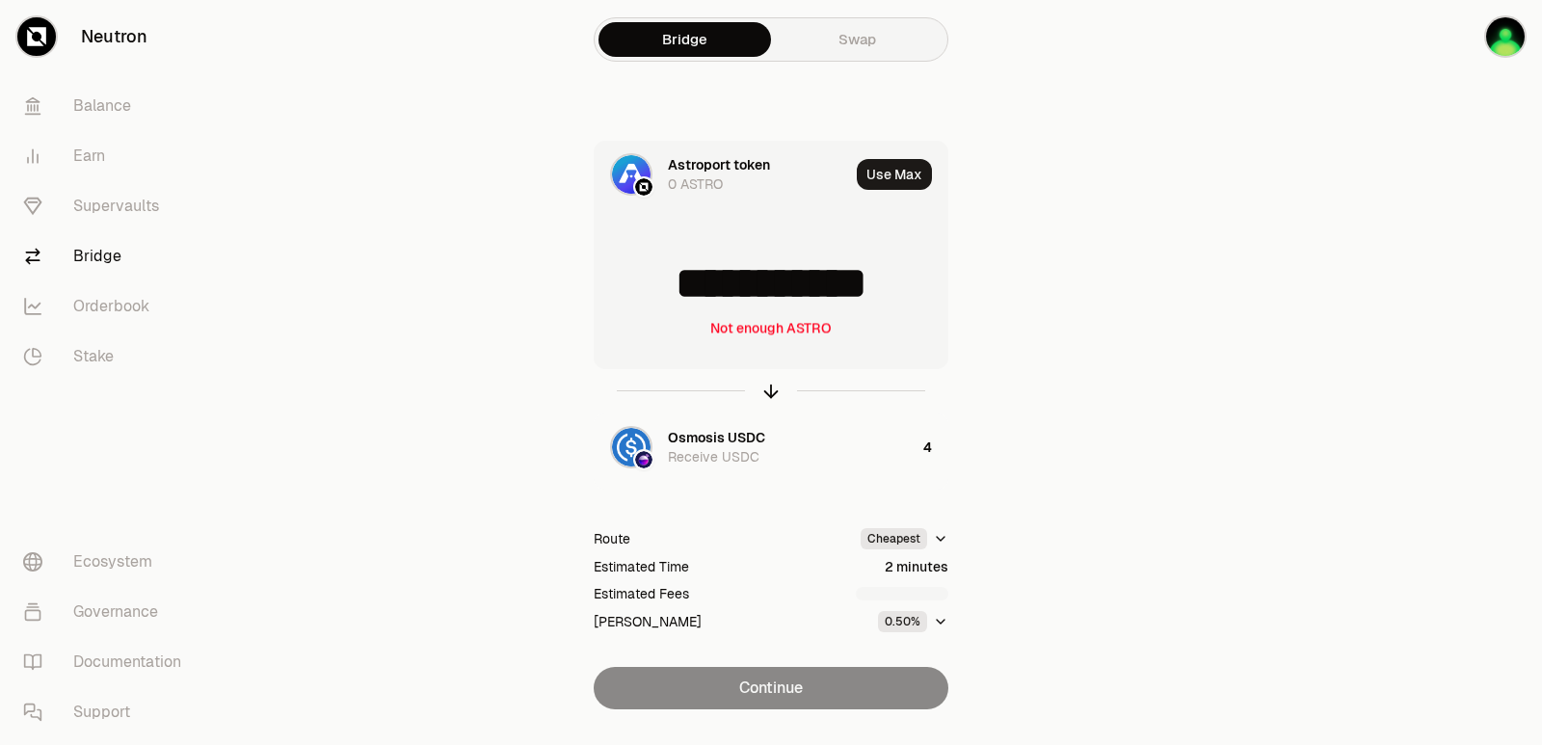
click at [833, 169] on div "Astroport token 0 ASTRO" at bounding box center [758, 174] width 181 height 39
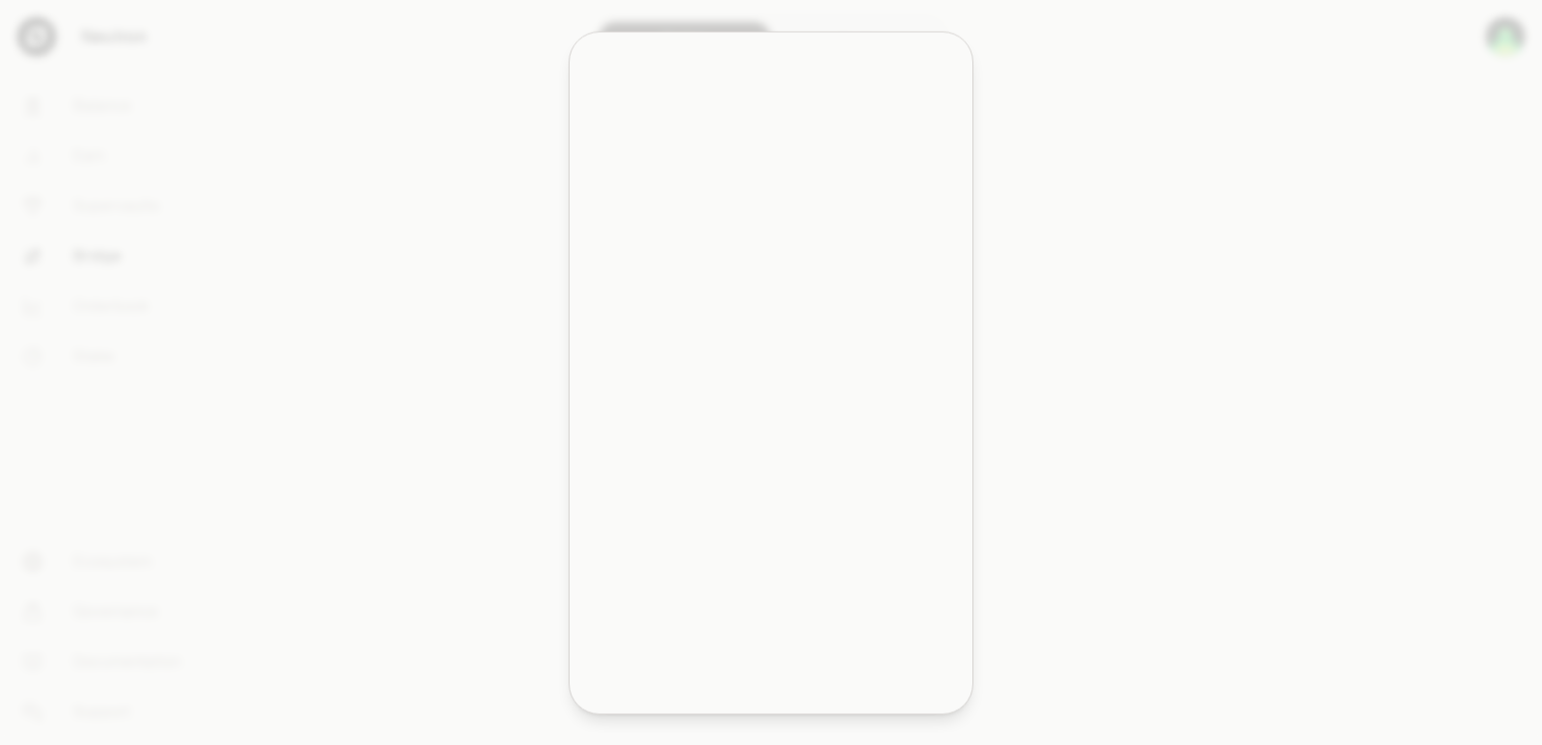
click at [905, 179] on div "Your Tokens" at bounding box center [771, 178] width 380 height 39
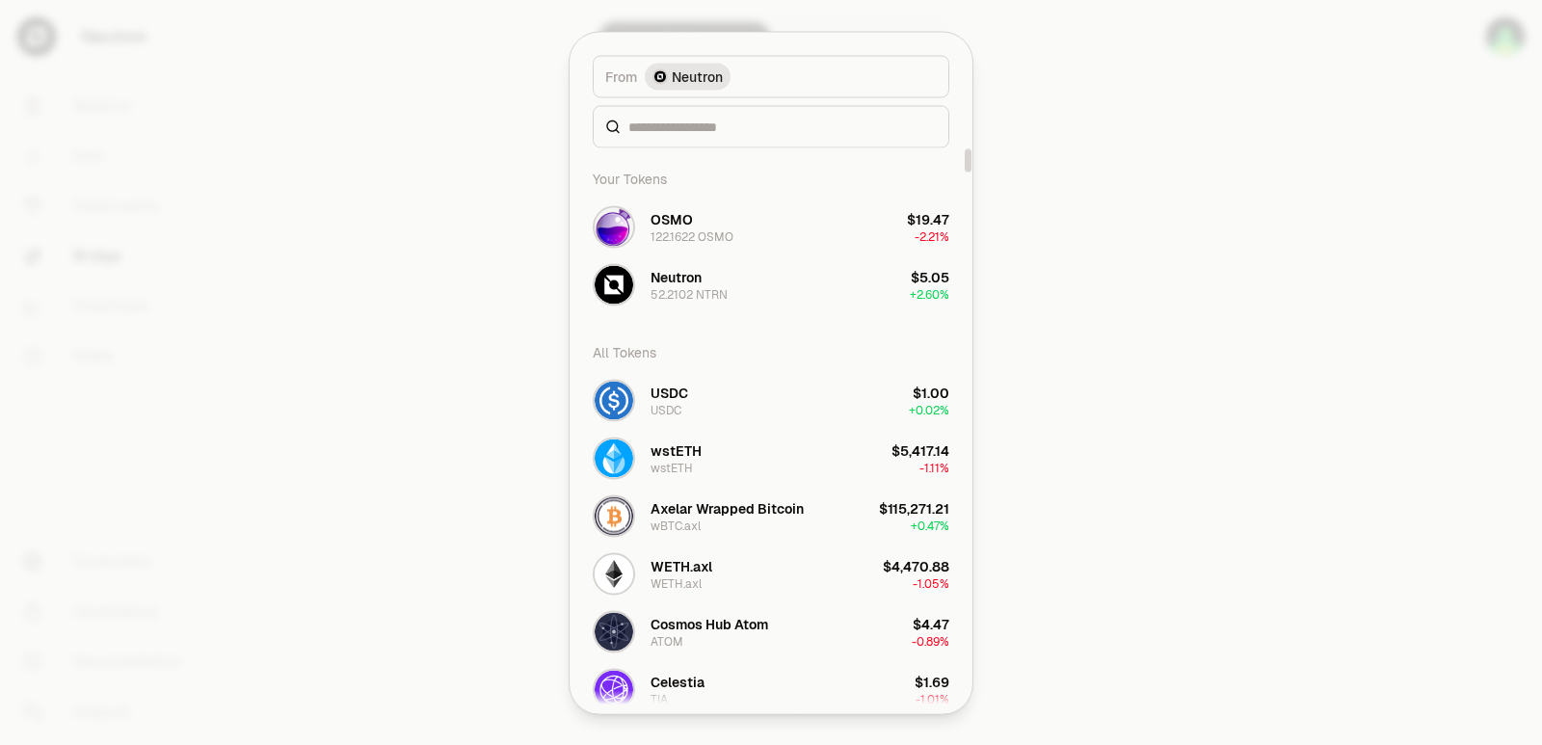
click at [1083, 174] on div at bounding box center [771, 372] width 1542 height 745
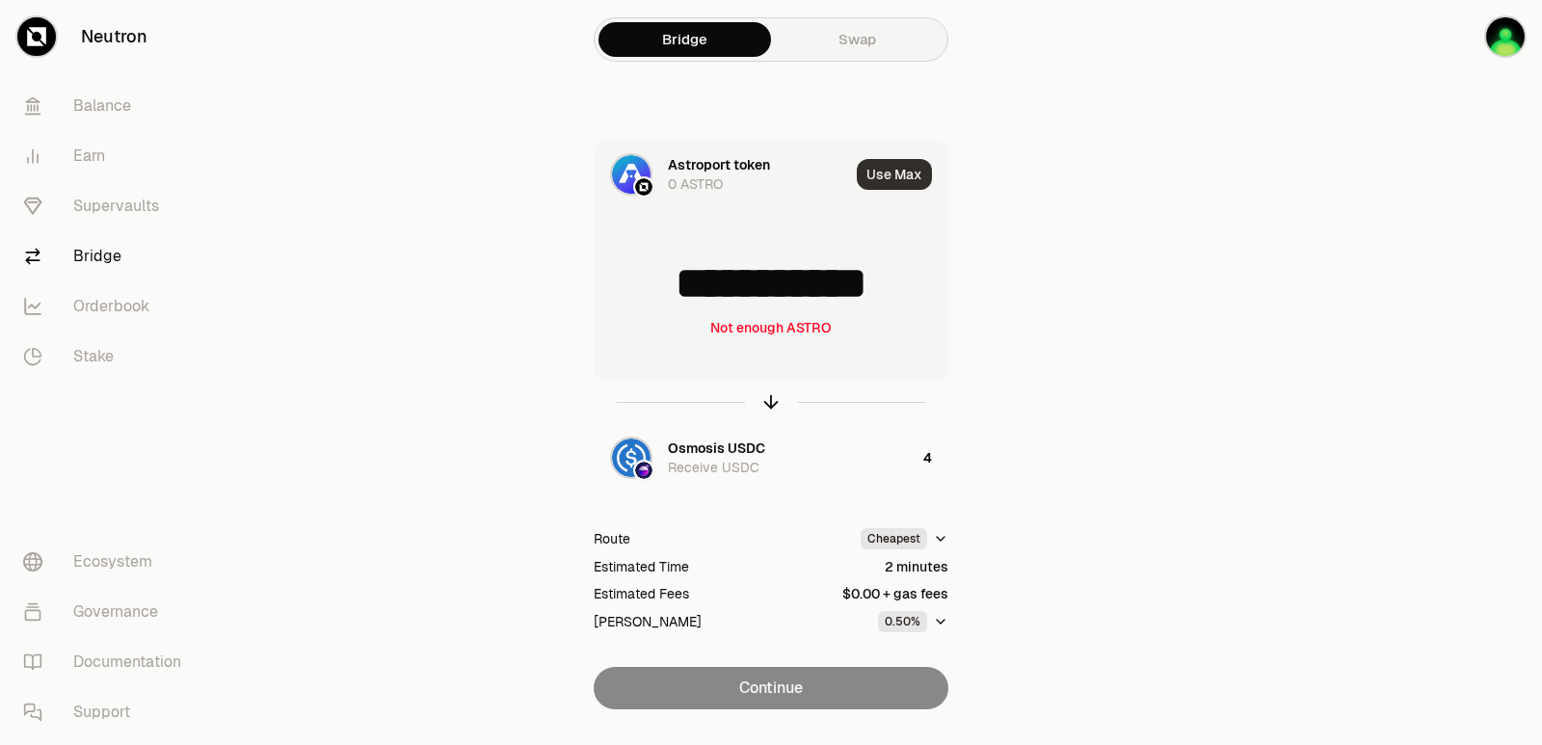
click at [915, 166] on button "Use Max" at bounding box center [894, 174] width 75 height 31
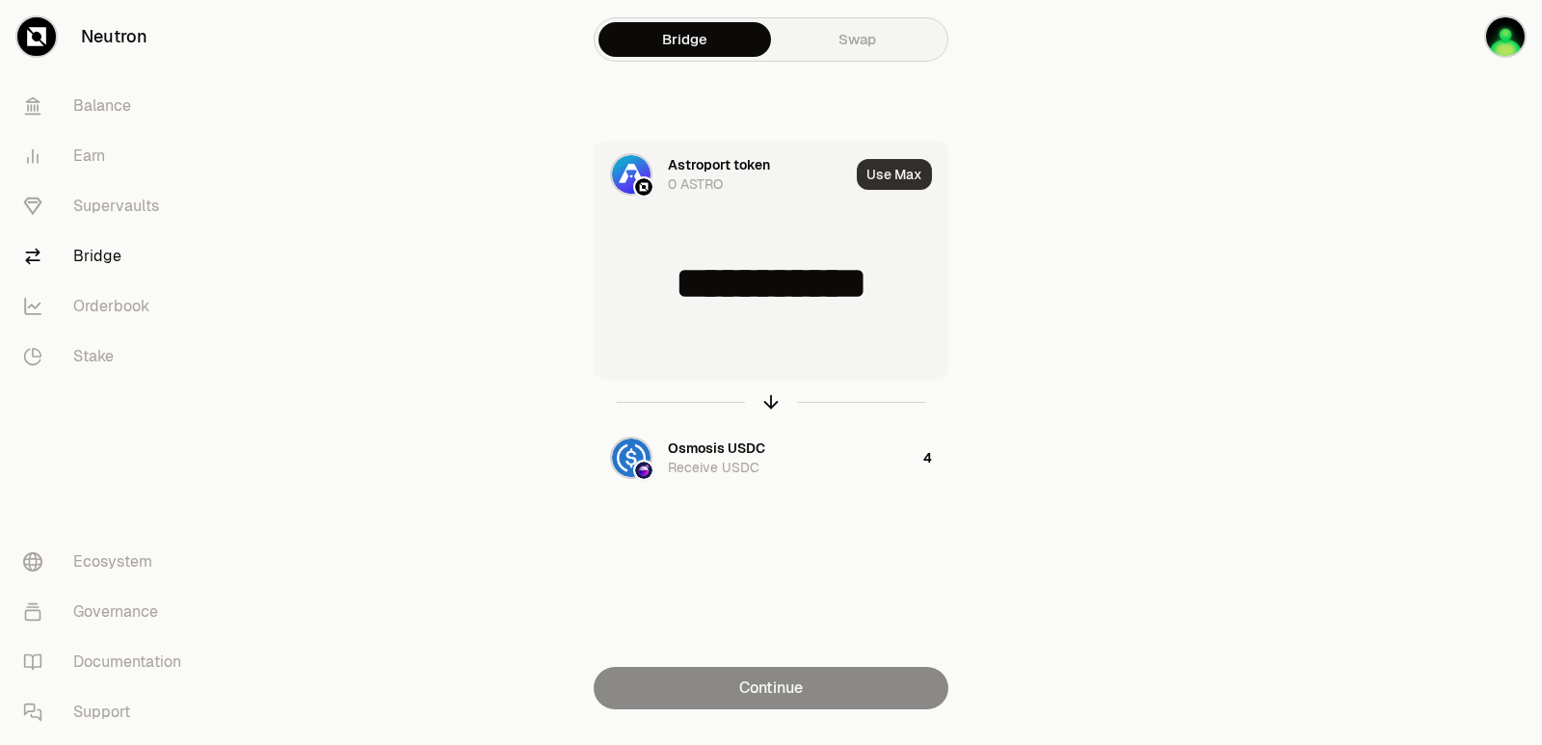
type input "*"
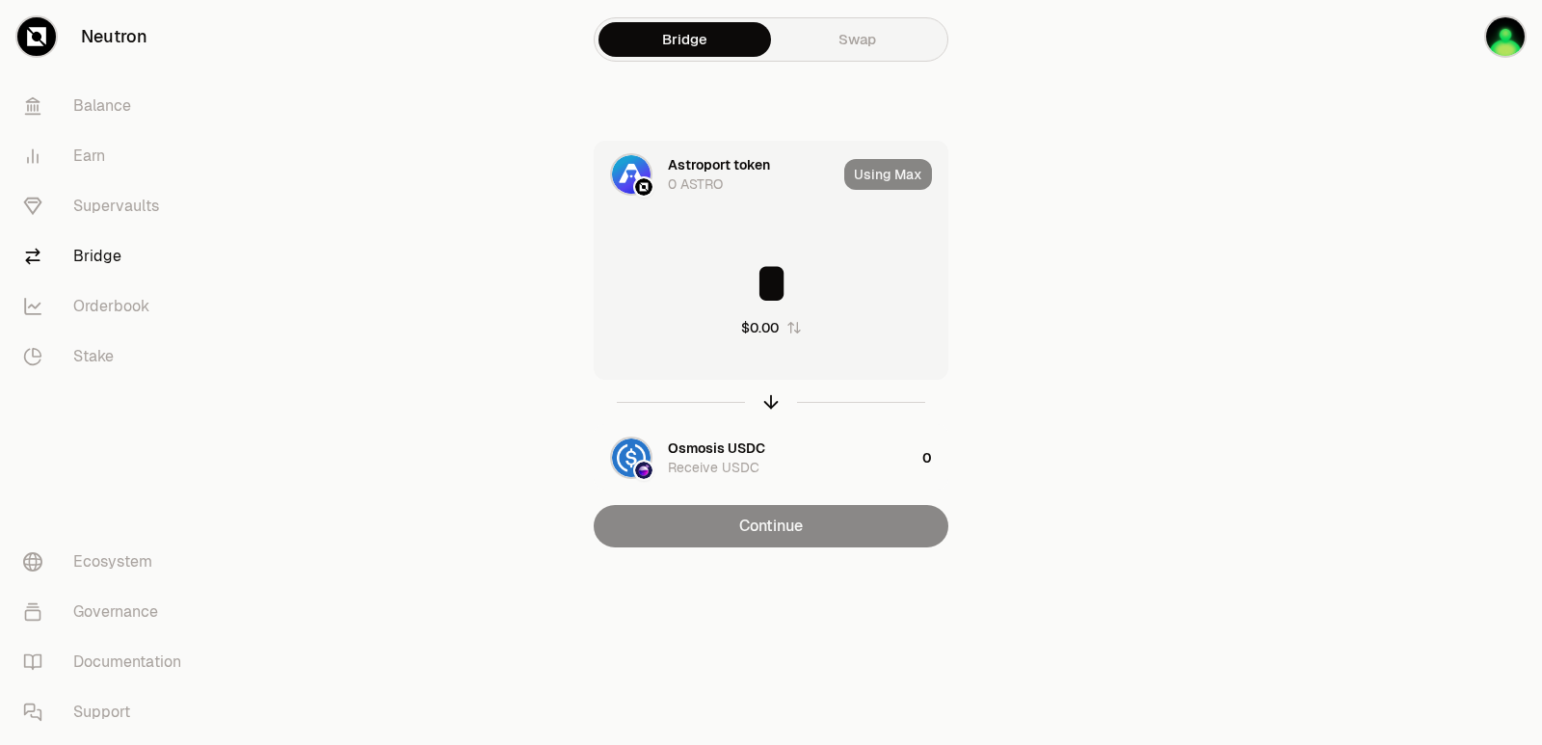
click at [1303, 355] on main "Bridge Swap Astroport token 0 ASTRO Using Max * $0.00 Osmosis USDC Receive USDC…" at bounding box center [879, 312] width 1326 height 625
click at [768, 405] on icon "button" at bounding box center [770, 401] width 21 height 21
click at [878, 175] on button "Use Max" at bounding box center [894, 174] width 75 height 31
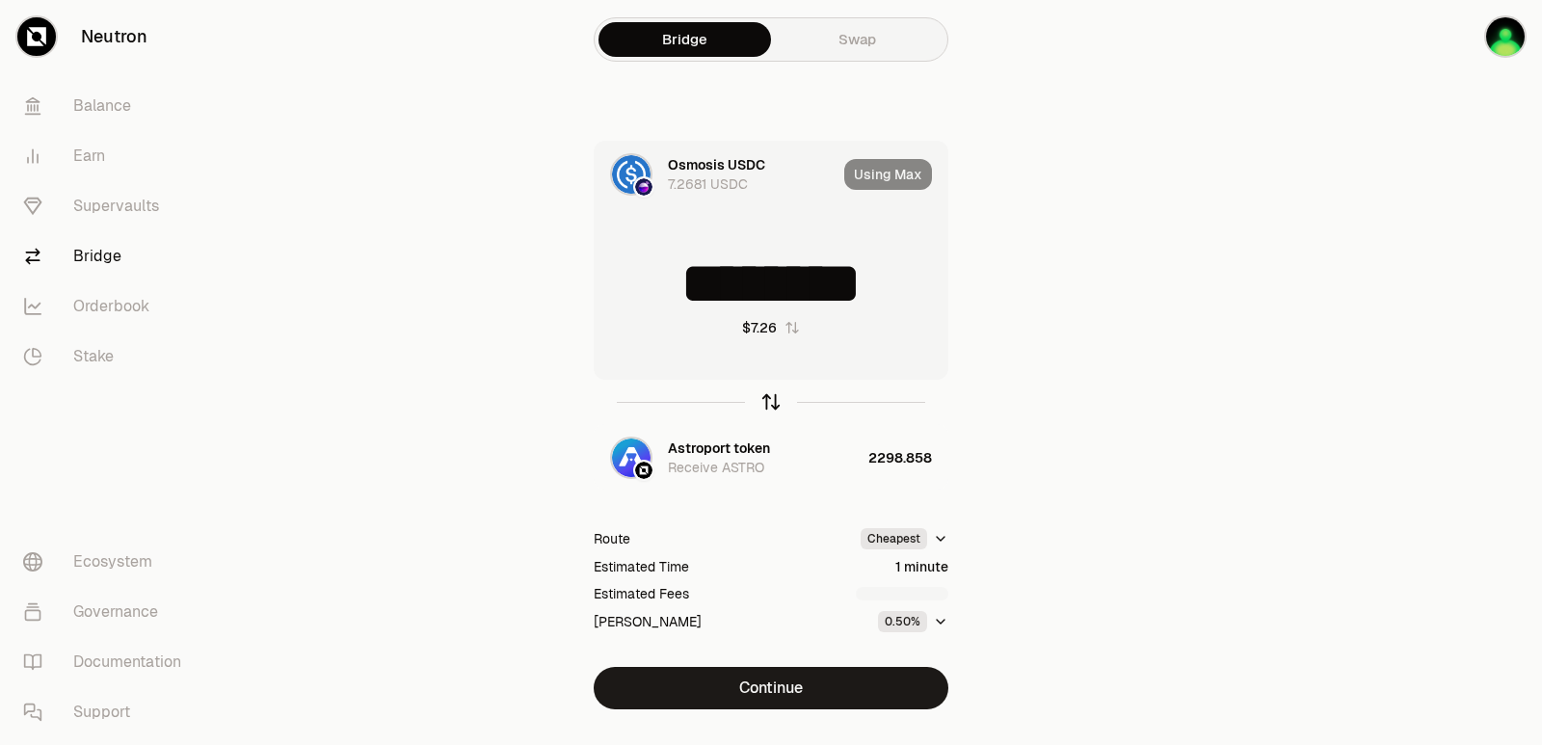
click at [768, 400] on icon "button" at bounding box center [770, 401] width 21 height 21
type input "**********"
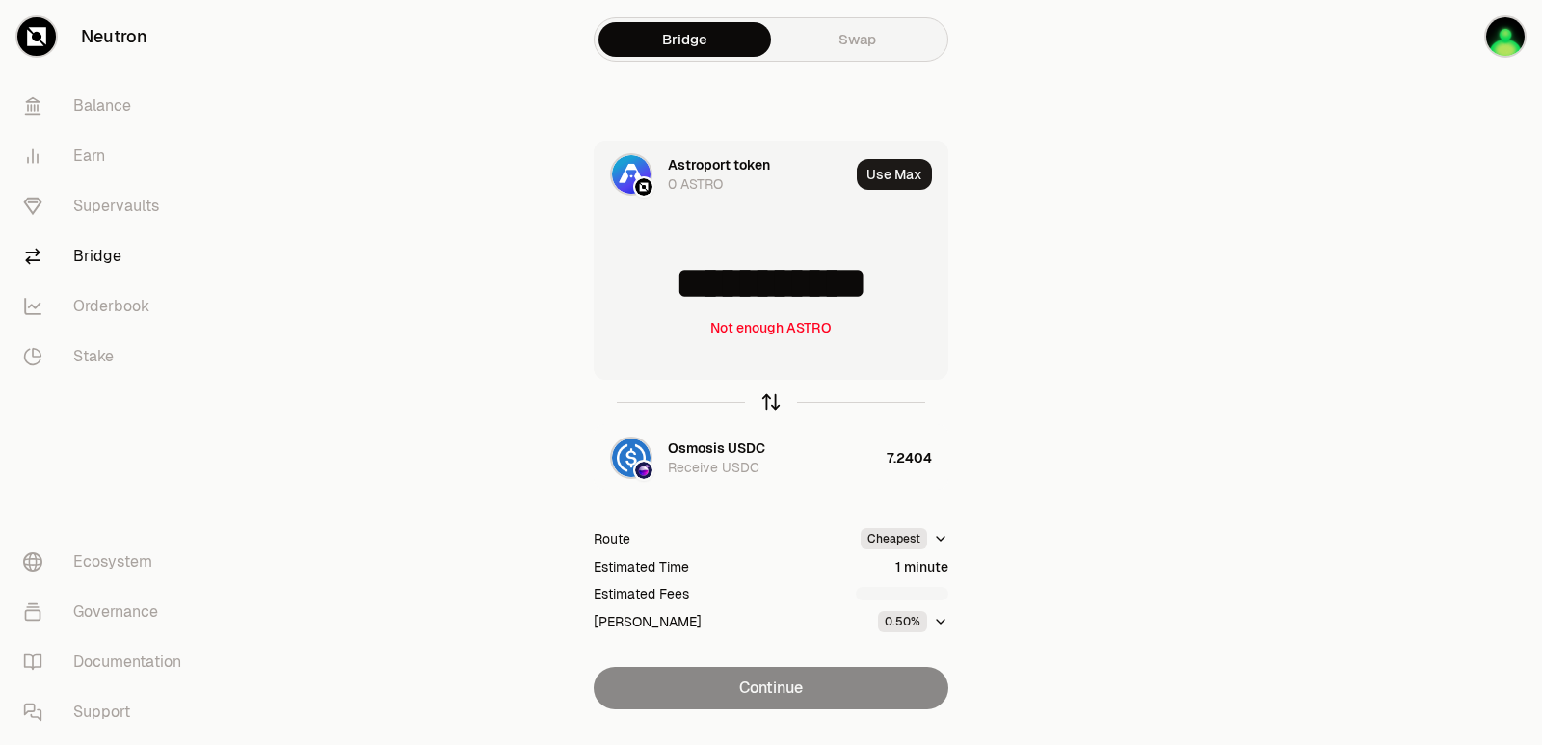
click at [768, 400] on icon "button" at bounding box center [770, 401] width 21 height 21
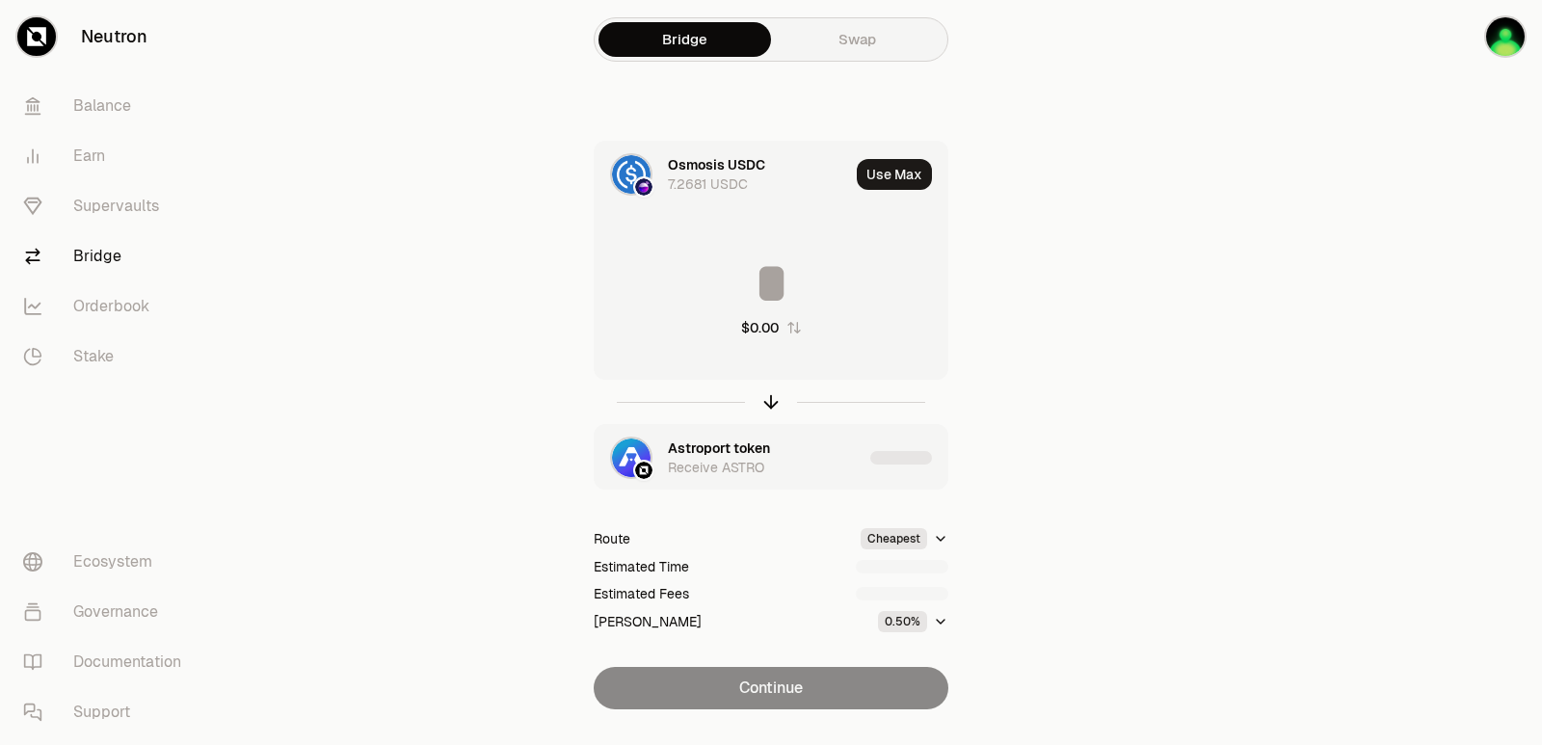
click at [721, 446] on div "Astroport token" at bounding box center [719, 448] width 102 height 19
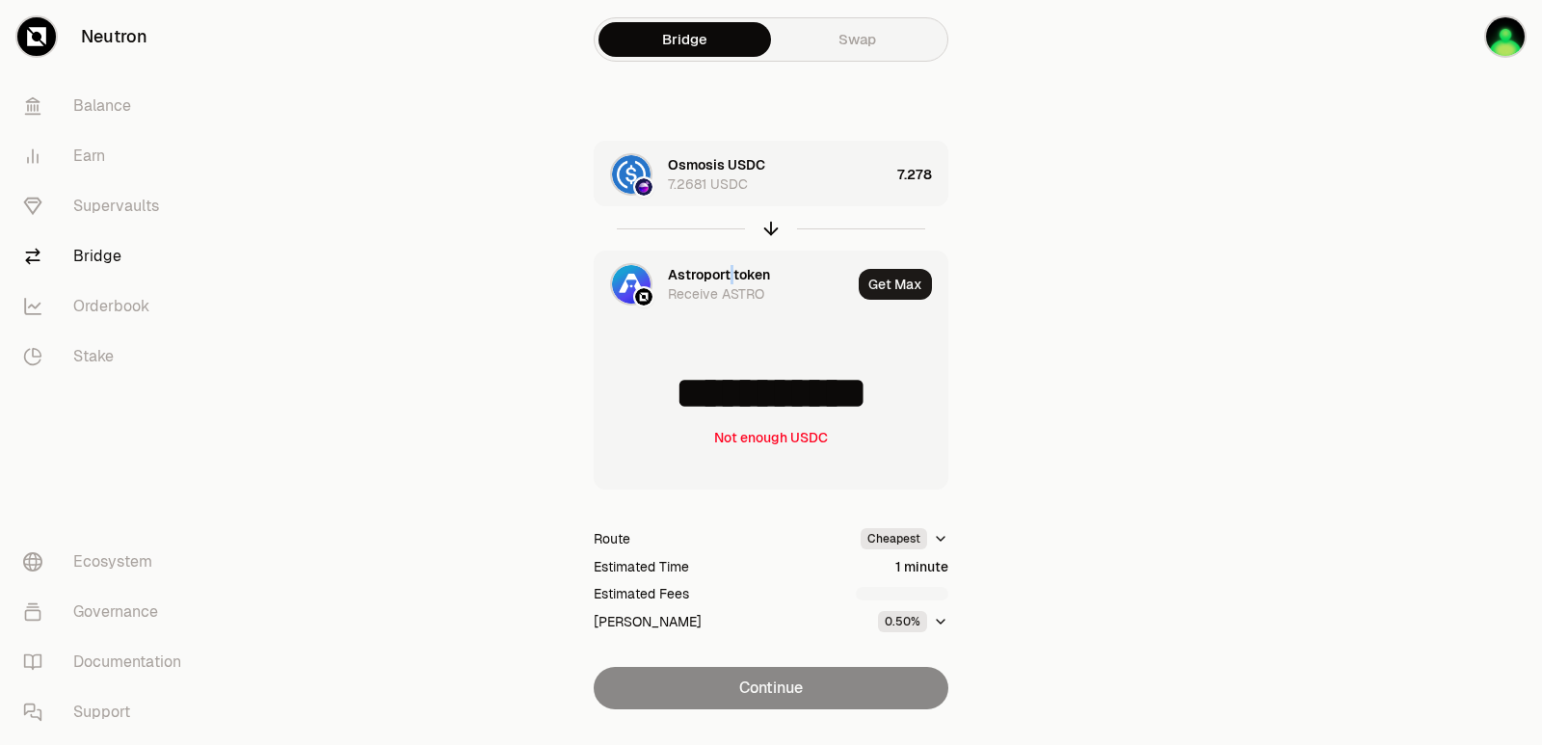
click at [732, 266] on div "Astroport token" at bounding box center [719, 274] width 102 height 19
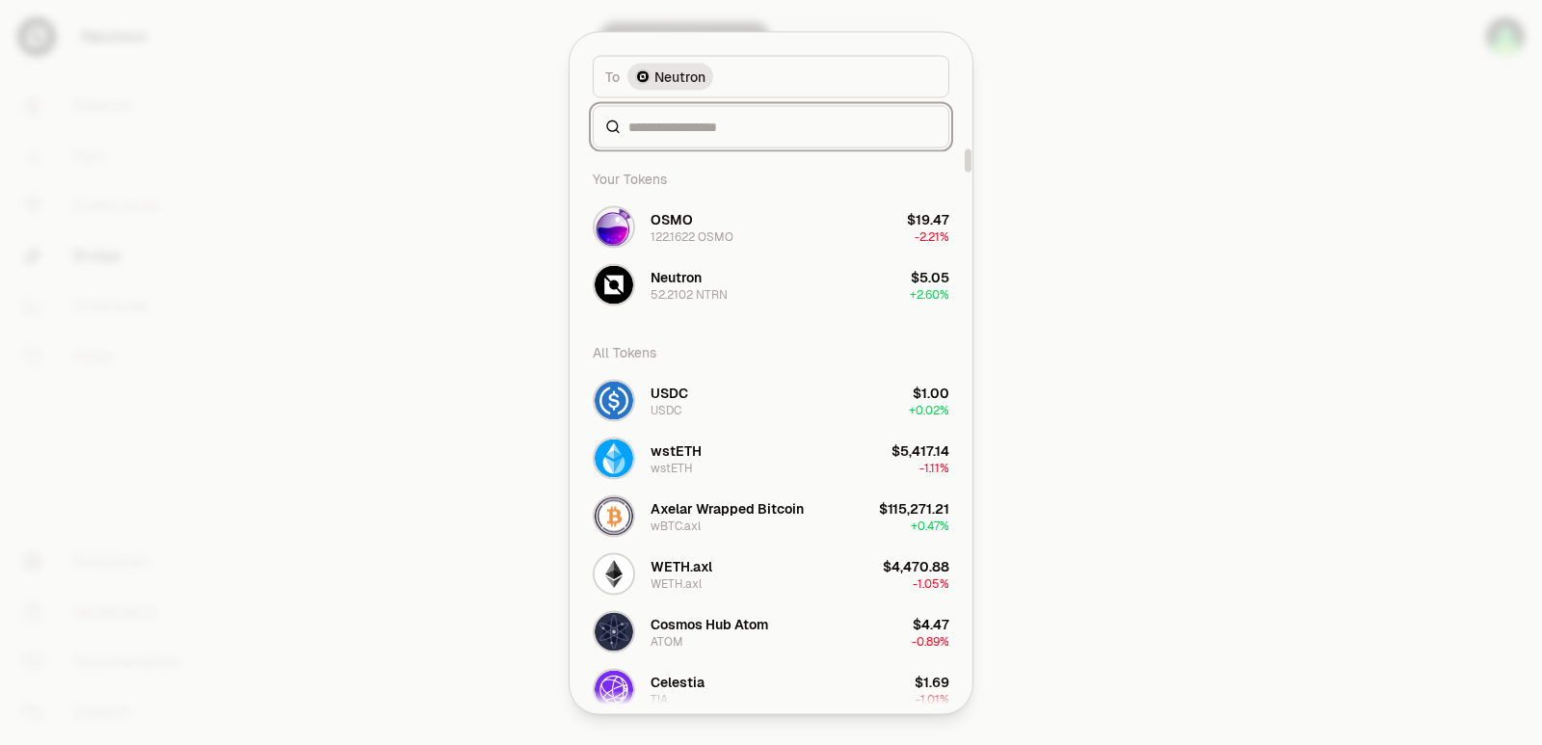
click at [747, 130] on input at bounding box center [782, 126] width 308 height 19
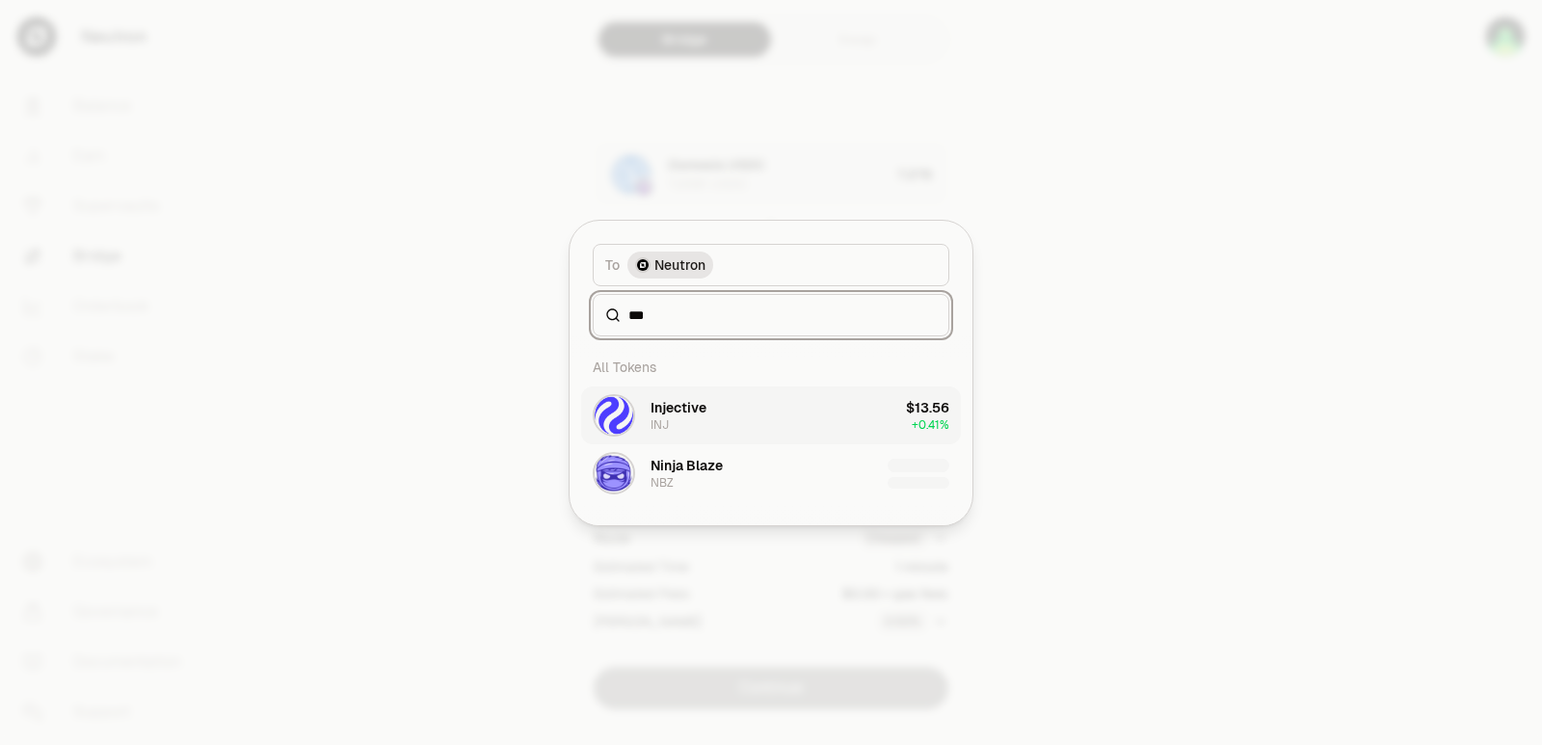
type input "***"
click at [749, 407] on button "Injective INJ $13.56 + 0.41%" at bounding box center [771, 415] width 380 height 58
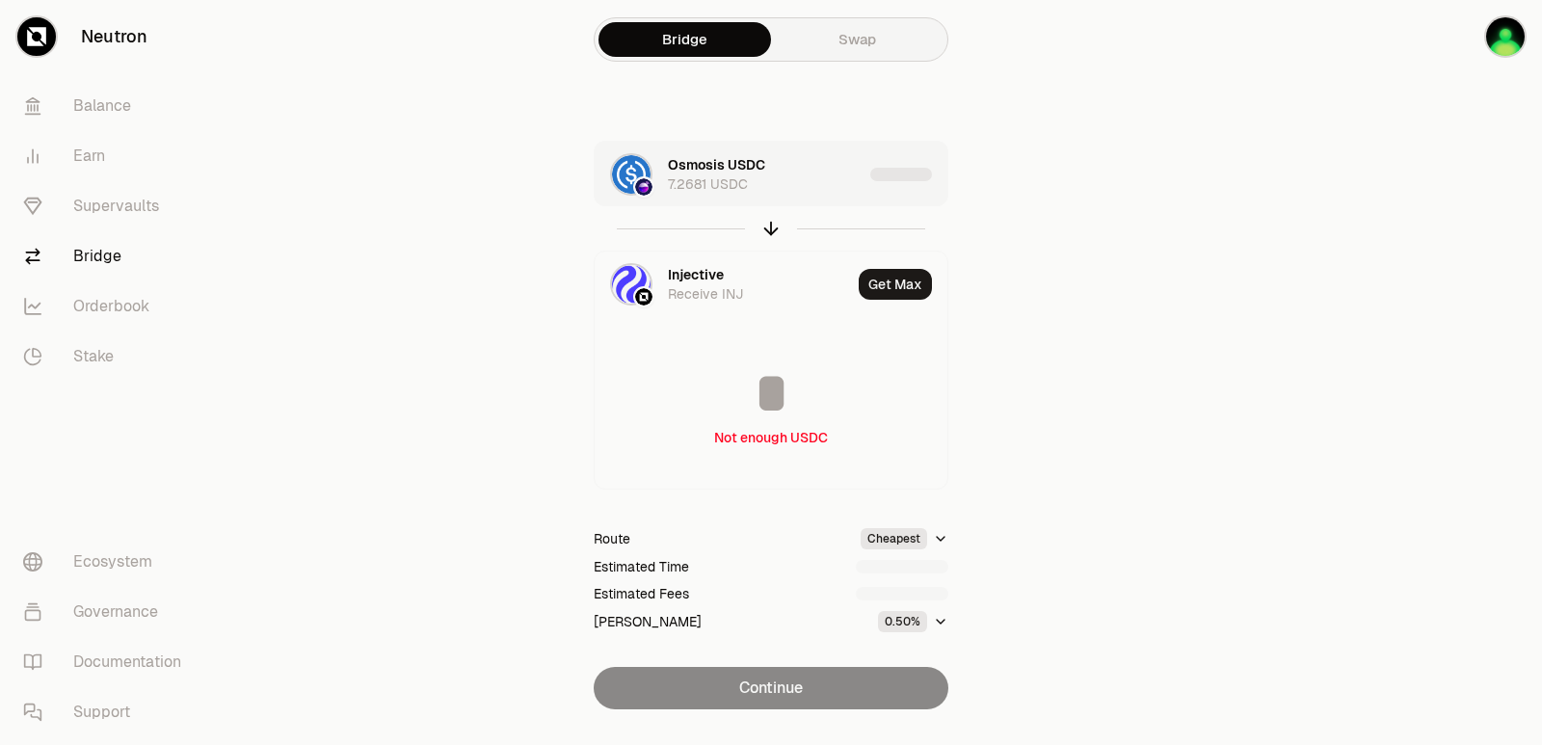
click at [839, 186] on div "Osmosis USDC 7.2681 USDC" at bounding box center [765, 174] width 195 height 39
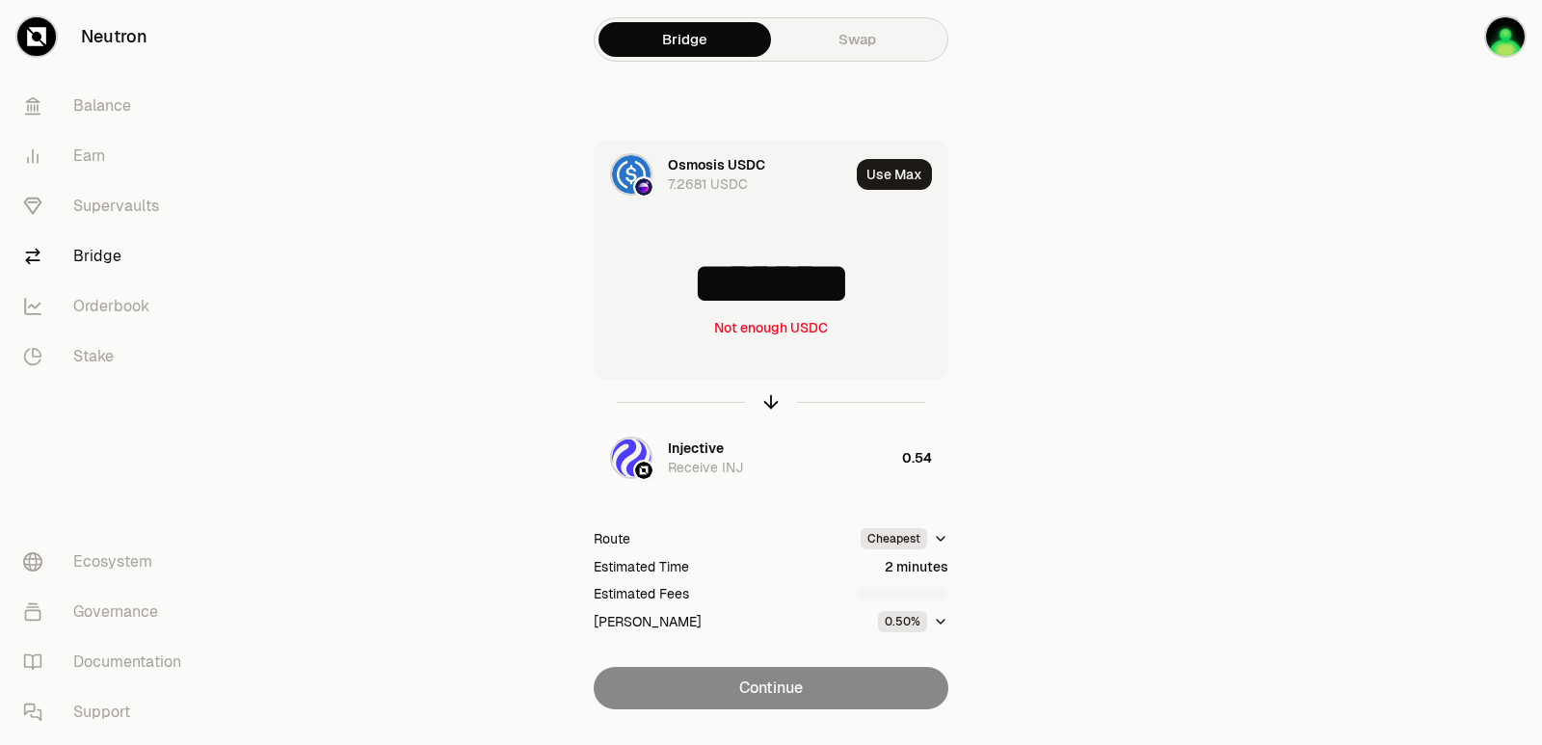
drag, startPoint x: 880, startPoint y: 294, endPoint x: 596, endPoint y: 305, distance: 284.5
click at [599, 305] on input "*******" at bounding box center [771, 283] width 353 height 58
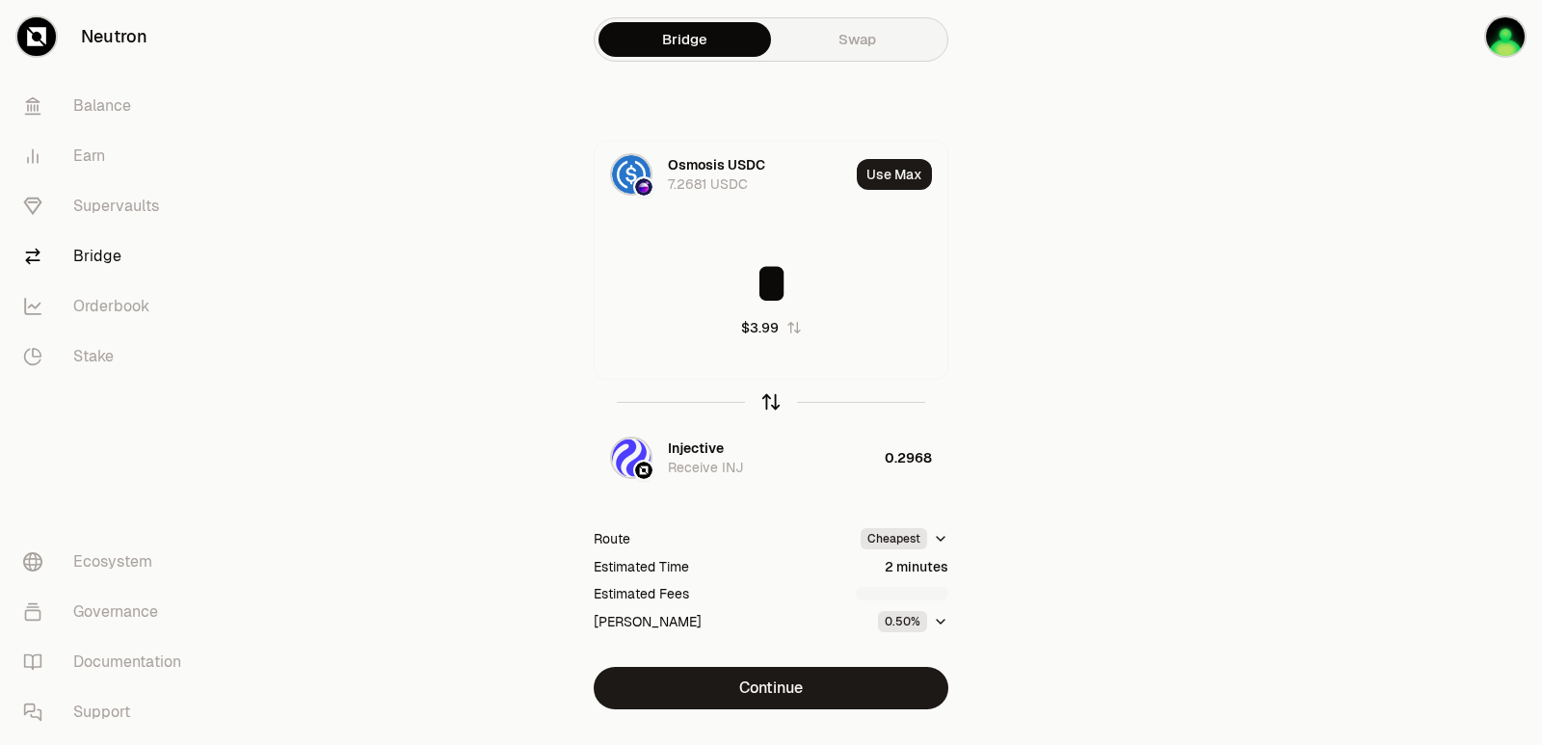
type input "*"
click at [767, 394] on icon "button" at bounding box center [770, 401] width 21 height 21
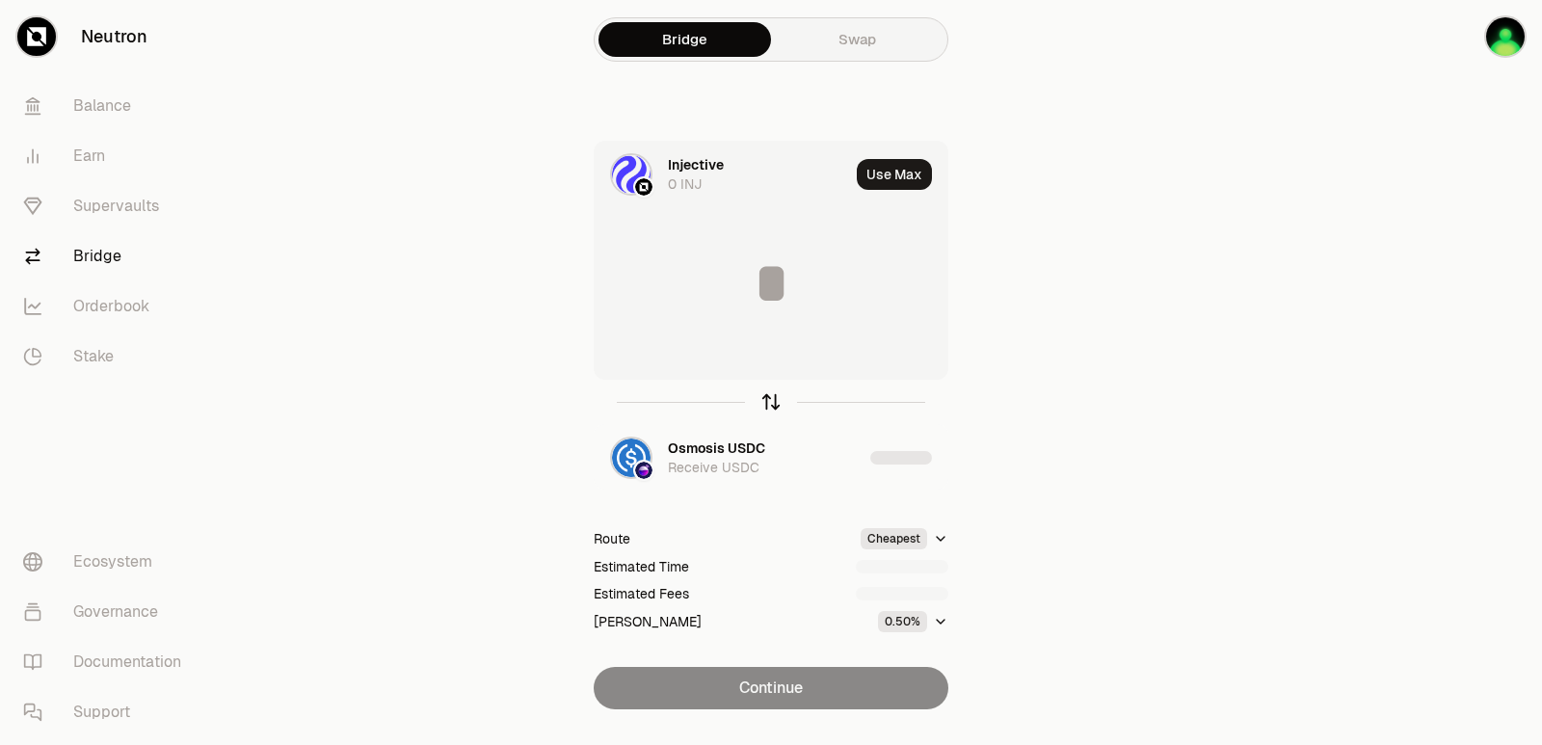
type input "**********"
